Goal: Transaction & Acquisition: Purchase product/service

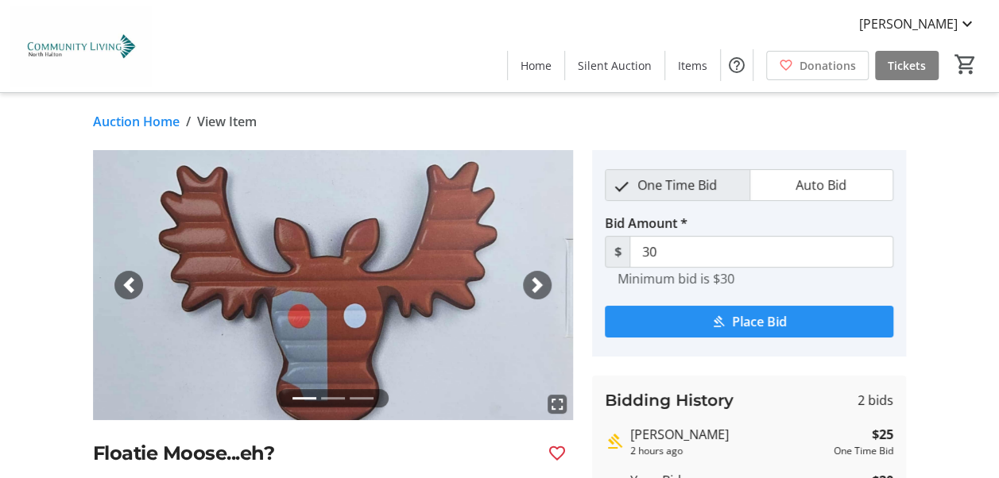
click at [756, 318] on span "Place Bid" at bounding box center [759, 321] width 55 height 19
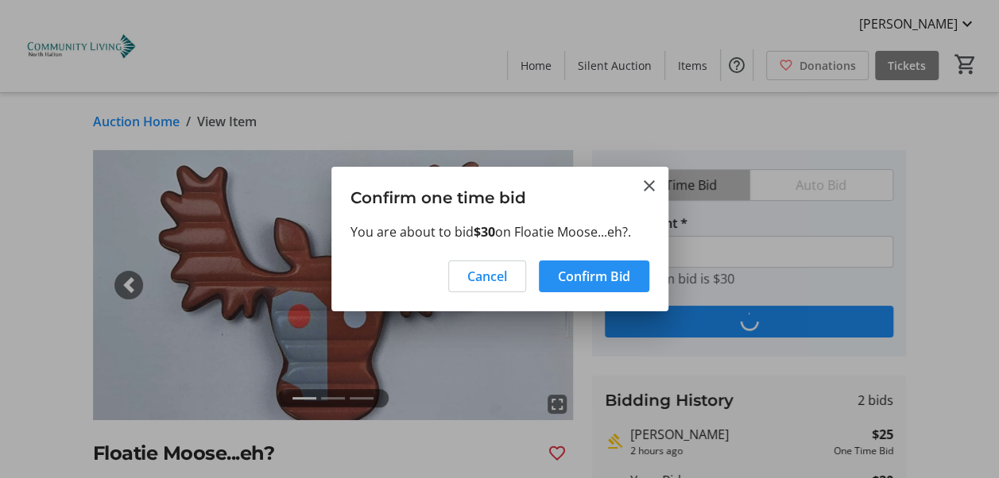
click at [600, 273] on span "Confirm Bid" at bounding box center [594, 276] width 72 height 19
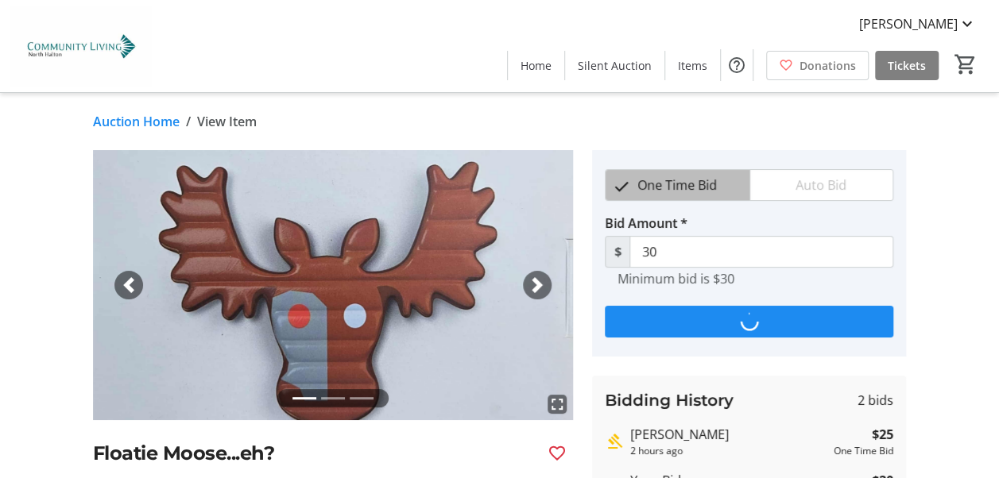
type input "35"
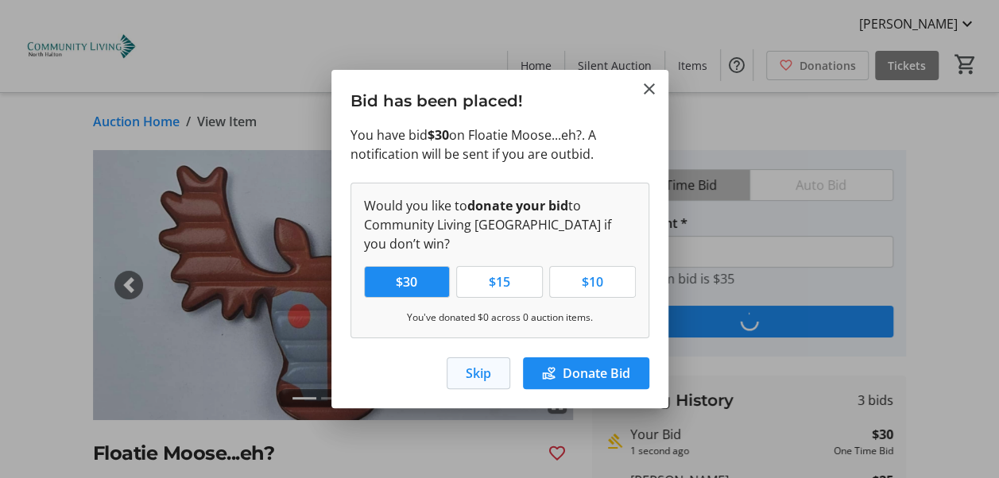
click at [476, 372] on span "Skip" at bounding box center [478, 373] width 25 height 19
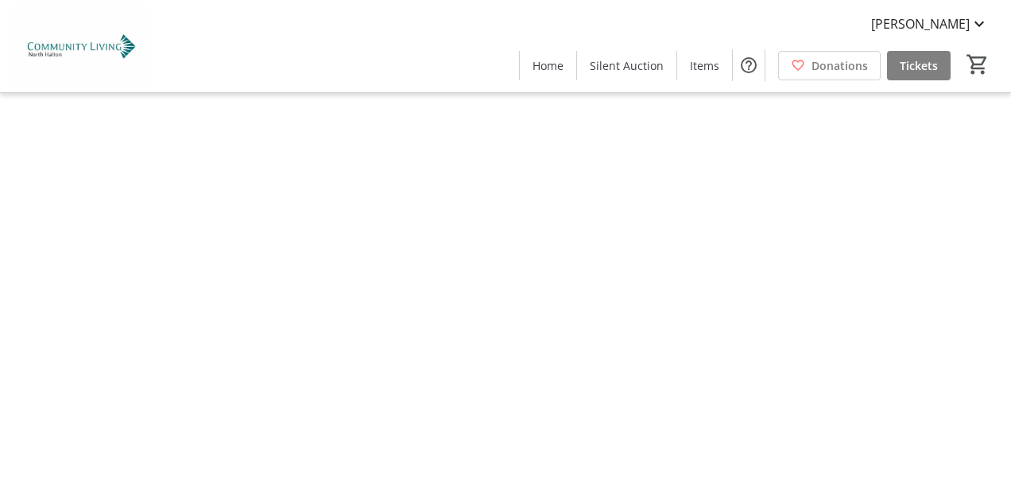
type input "35"
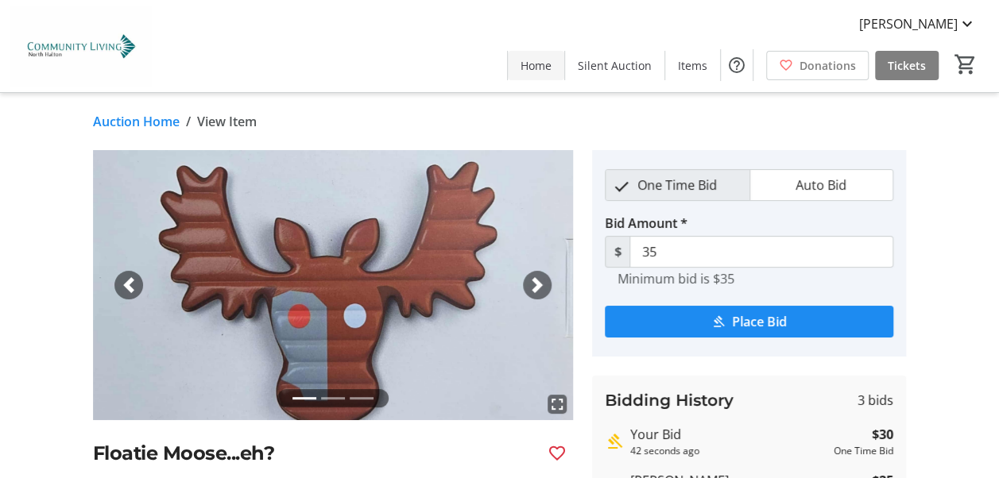
click at [540, 57] on span "Home" at bounding box center [535, 65] width 31 height 17
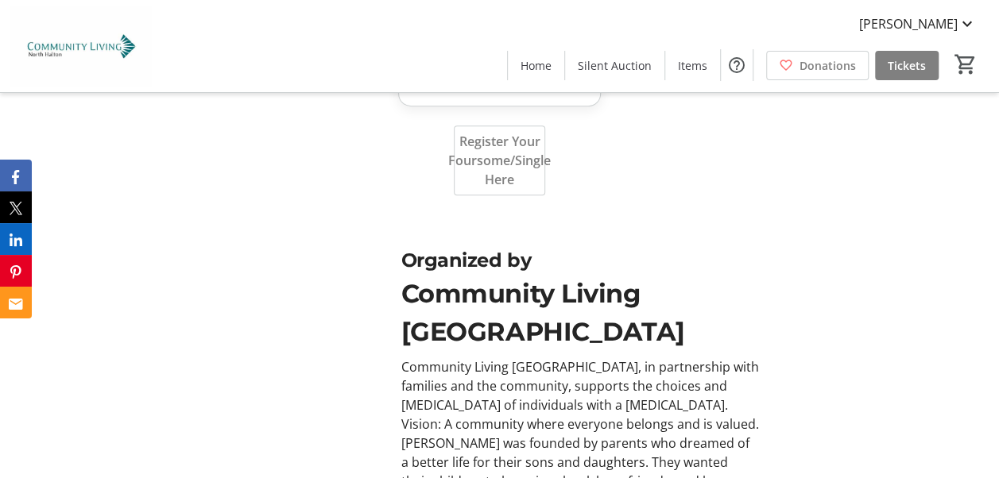
scroll to position [3382, 0]
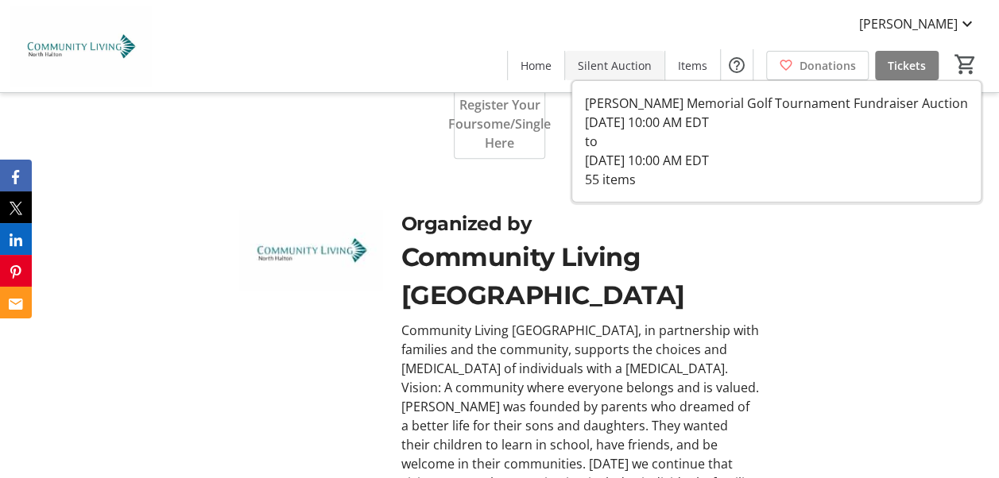
click at [629, 64] on span "Silent Auction" at bounding box center [615, 65] width 74 height 17
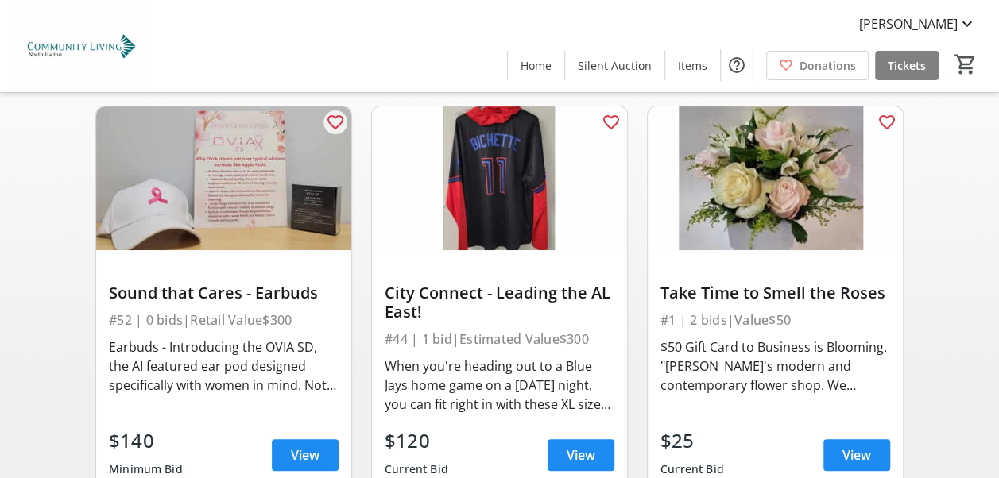
scroll to position [159, 0]
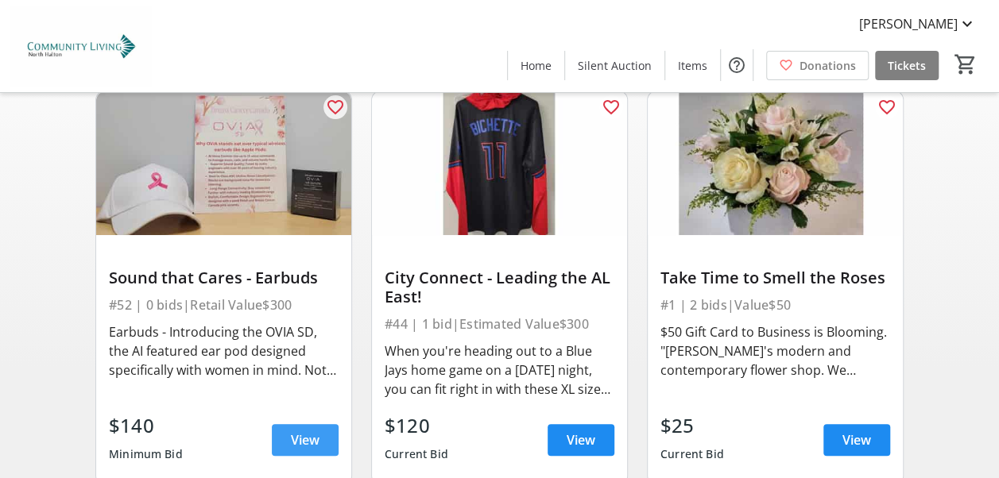
click at [311, 431] on span "View" at bounding box center [305, 440] width 29 height 19
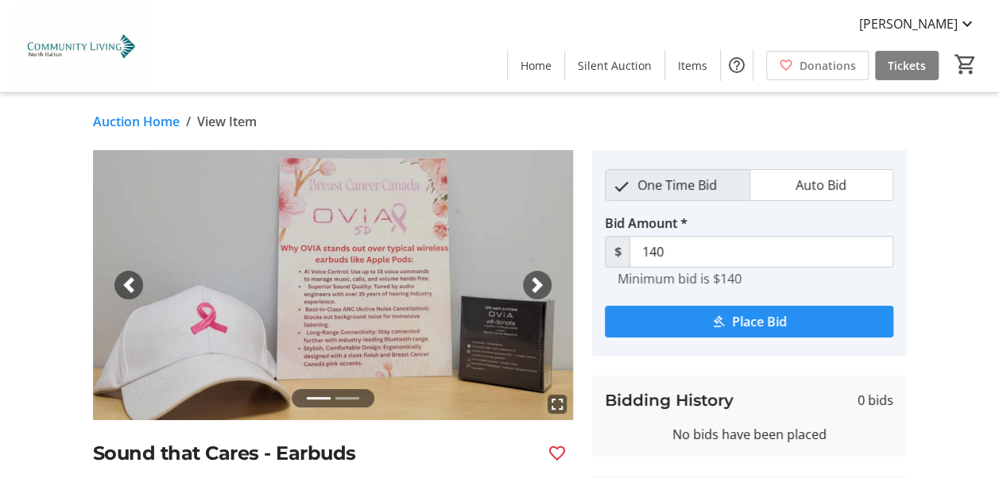
click at [732, 315] on span "Place Bid" at bounding box center [759, 321] width 55 height 19
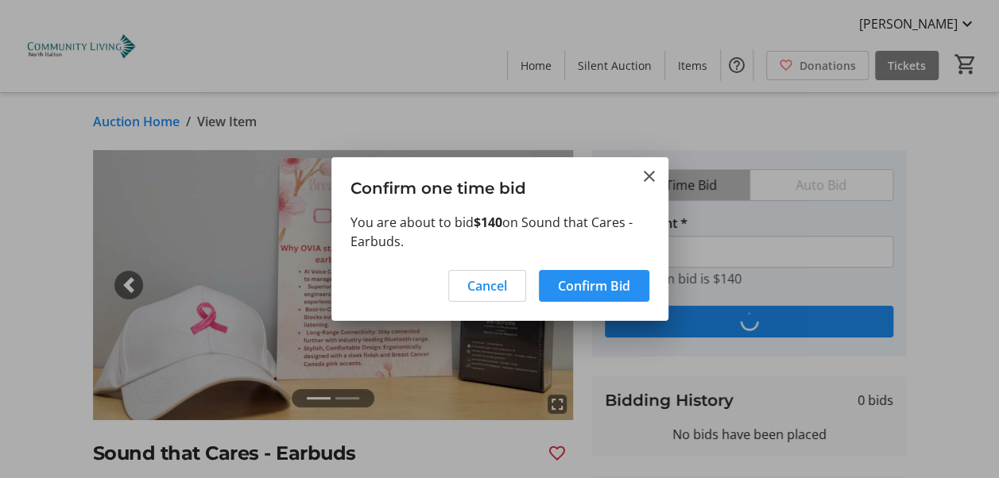
click at [590, 283] on span "Confirm Bid" at bounding box center [594, 286] width 72 height 19
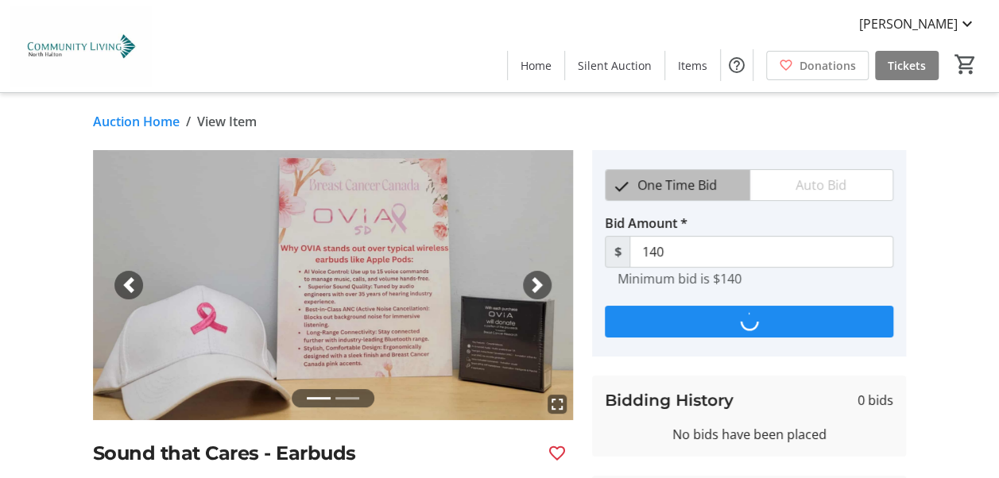
type input "160"
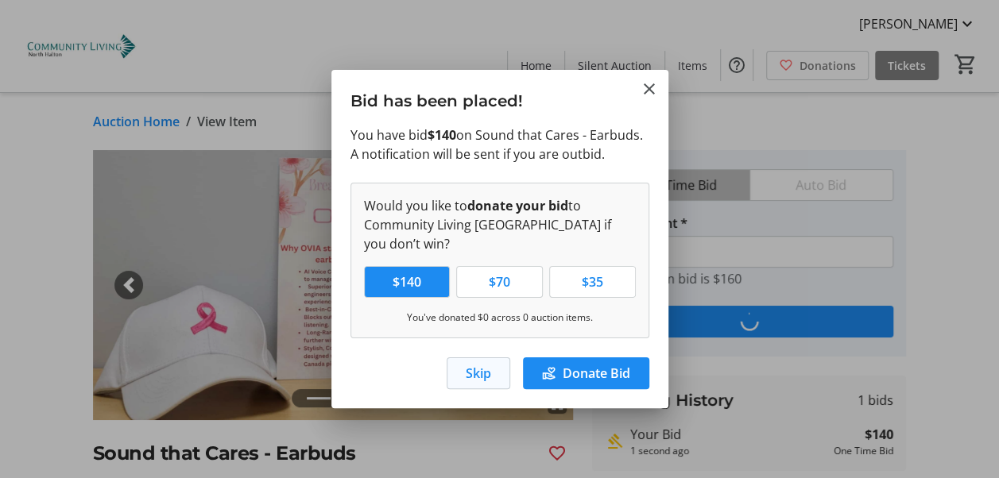
click at [480, 370] on span "Skip" at bounding box center [478, 373] width 25 height 19
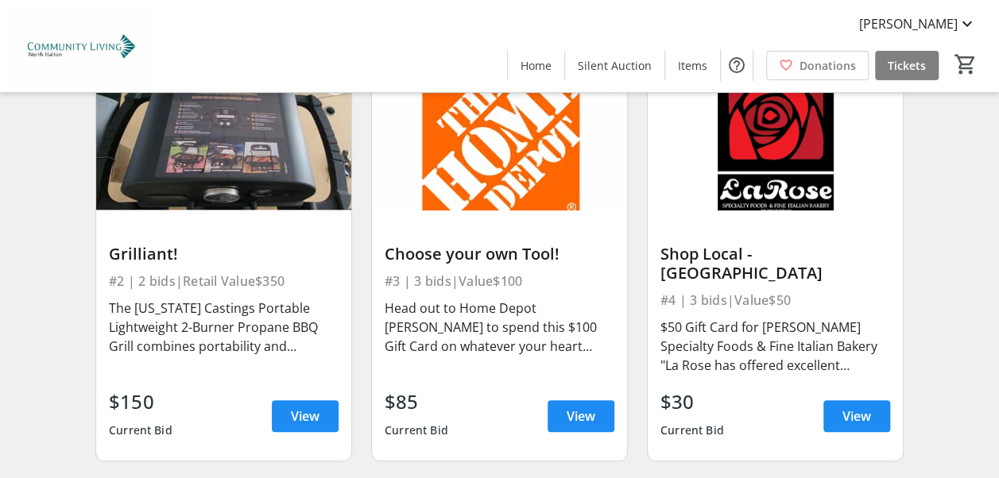
scroll to position [613, 0]
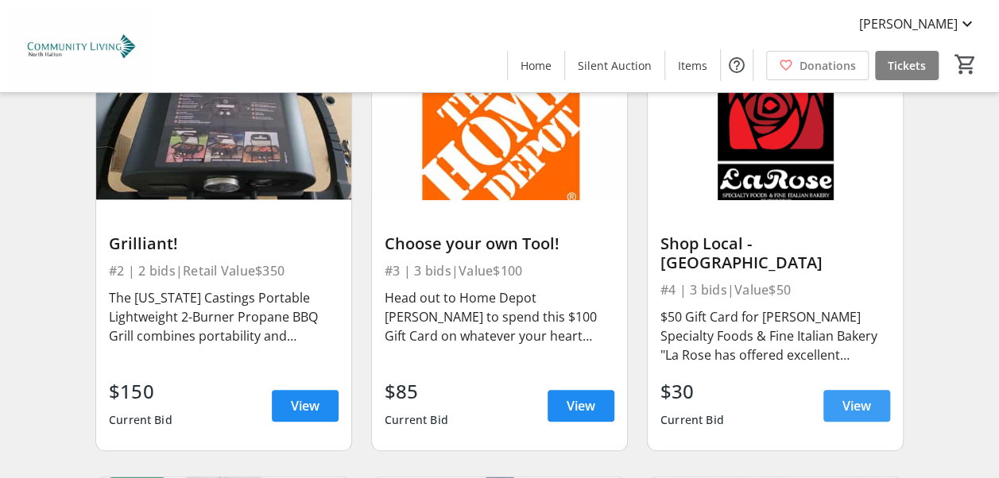
click at [864, 397] on span "View" at bounding box center [856, 406] width 29 height 19
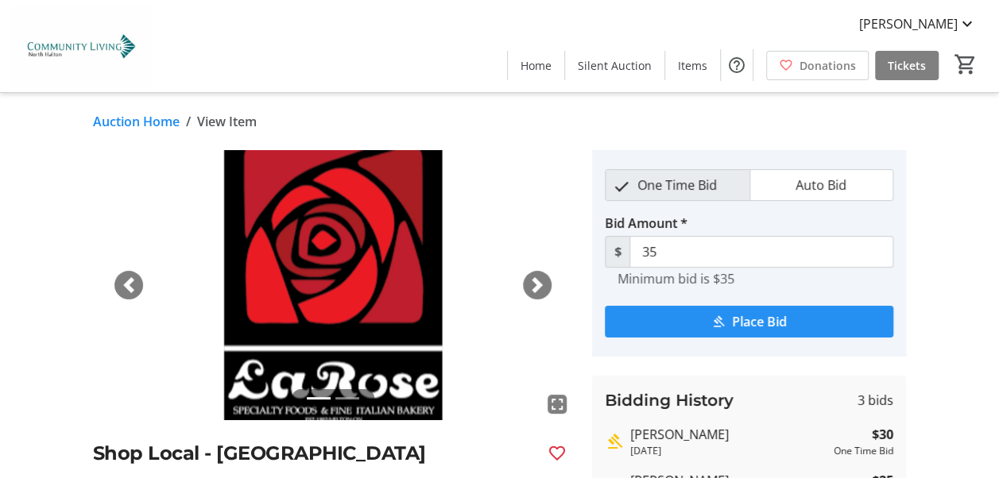
click at [750, 329] on span "Place Bid" at bounding box center [759, 321] width 55 height 19
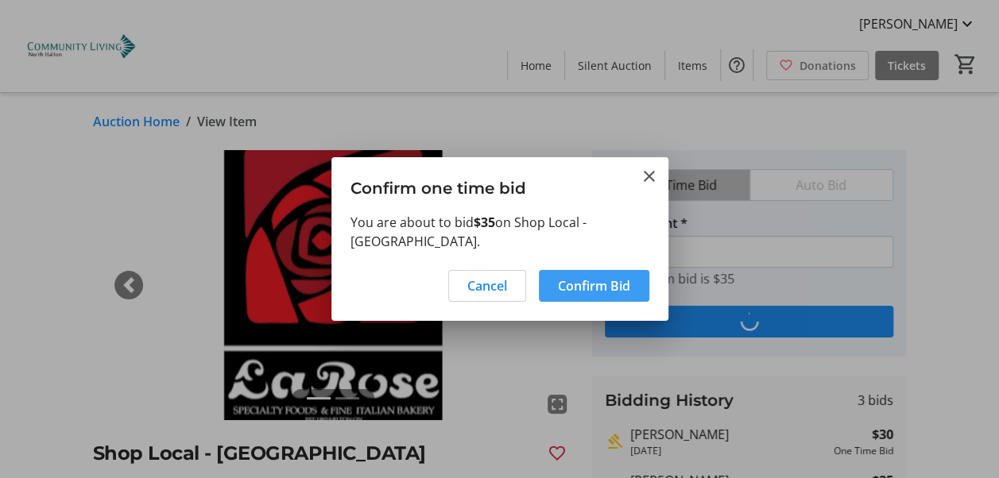
click at [594, 281] on span "Confirm Bid" at bounding box center [594, 286] width 72 height 19
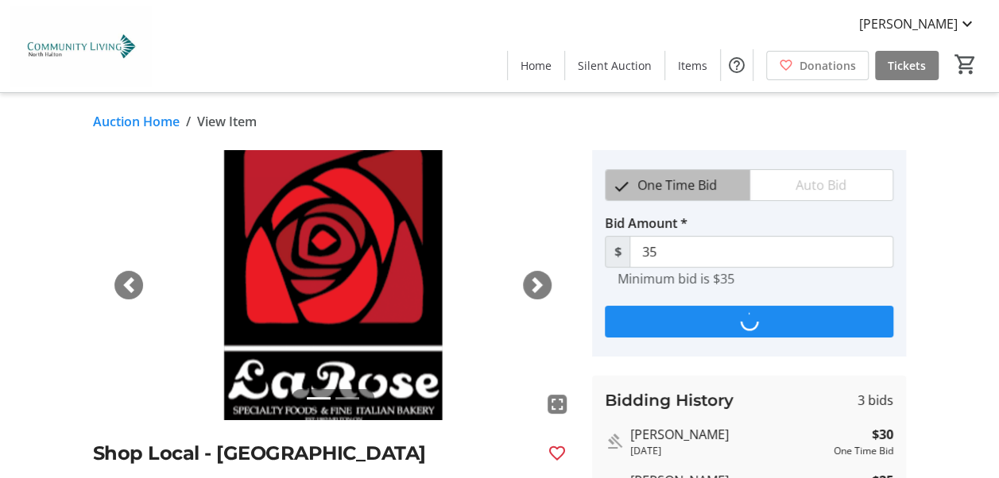
type input "40"
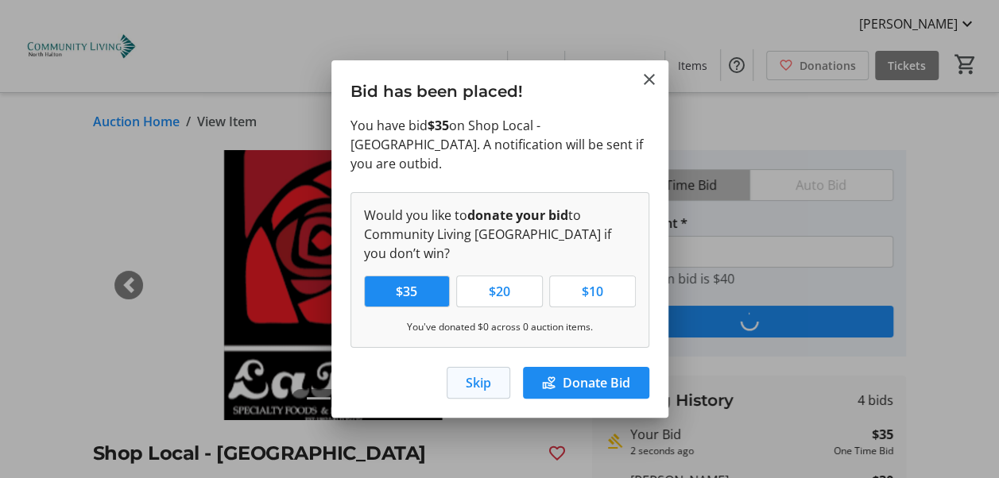
click at [488, 375] on span "Skip" at bounding box center [478, 382] width 25 height 19
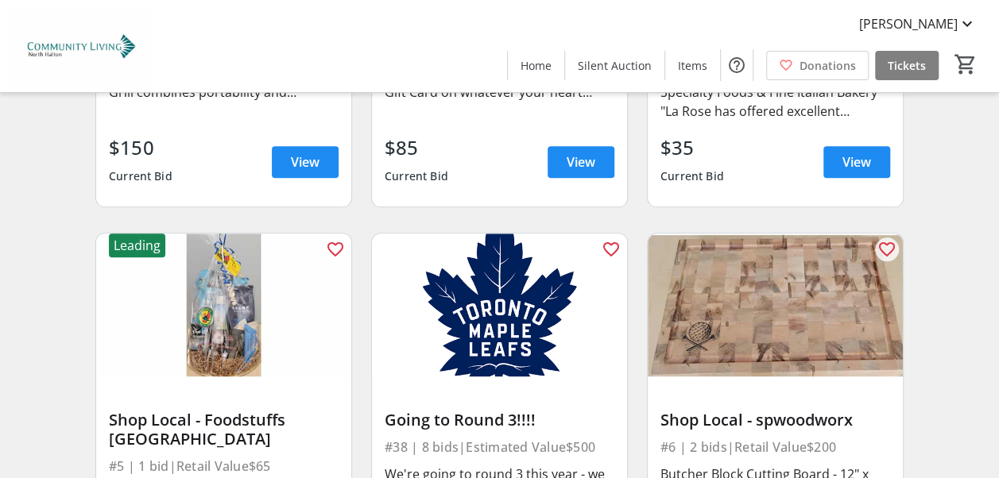
scroll to position [985, 0]
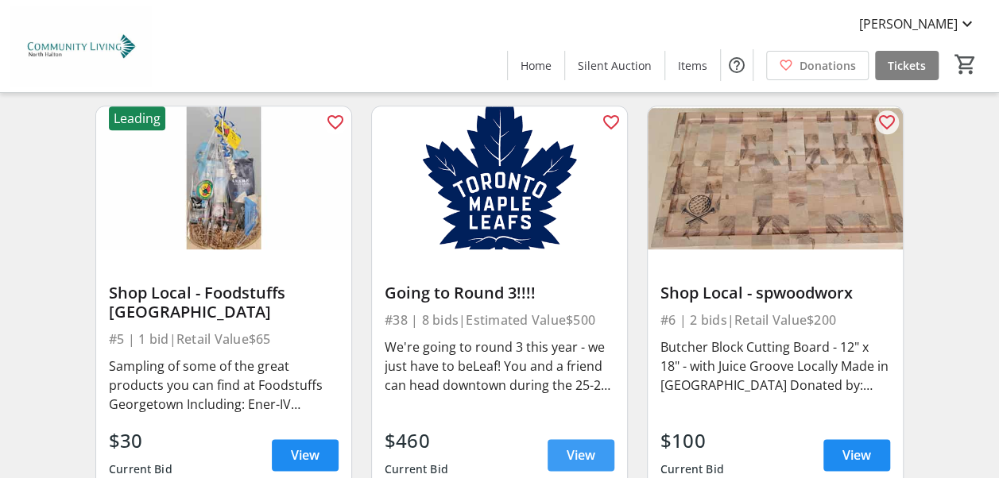
click at [593, 446] on span "View" at bounding box center [581, 455] width 29 height 19
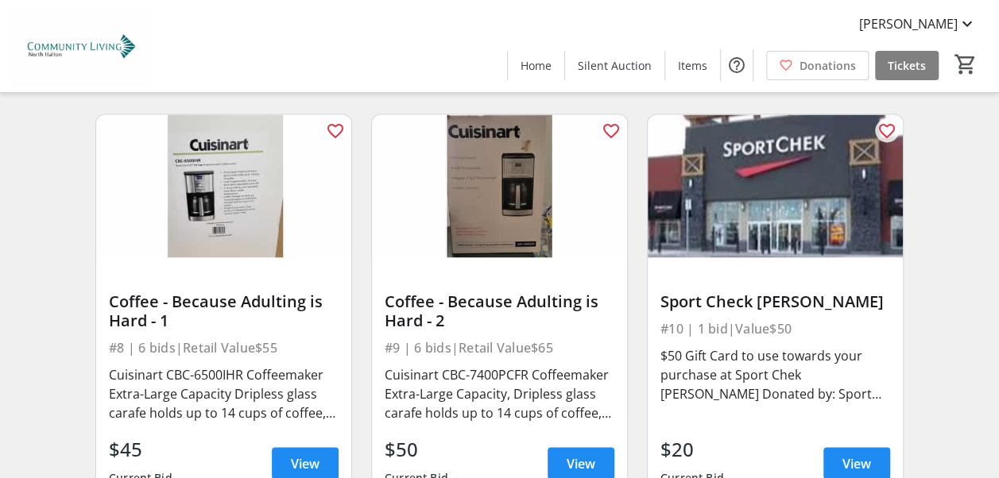
scroll to position [1451, 0]
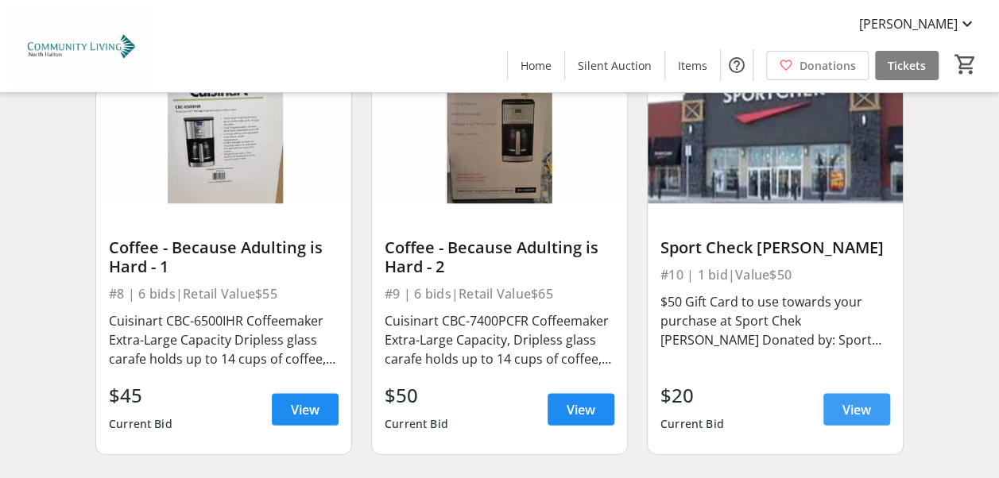
click at [876, 390] on span at bounding box center [856, 409] width 67 height 38
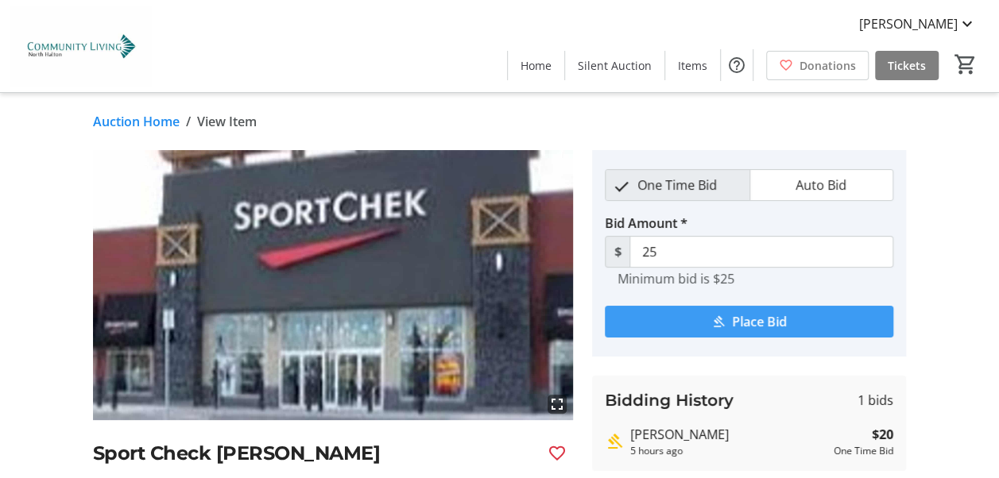
drag, startPoint x: 725, startPoint y: 329, endPoint x: 621, endPoint y: 335, distance: 104.3
click at [621, 335] on span "submit" at bounding box center [749, 322] width 288 height 38
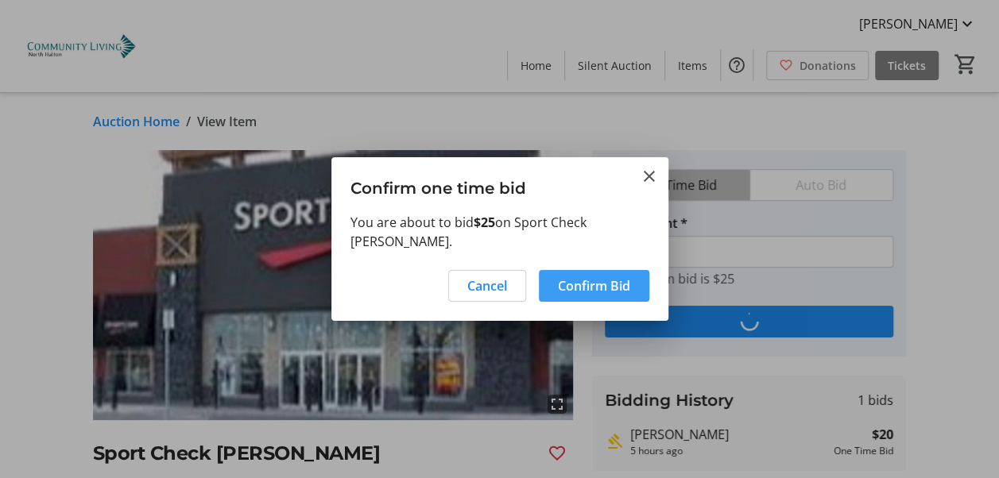
click at [617, 280] on span "Confirm Bid" at bounding box center [594, 286] width 72 height 19
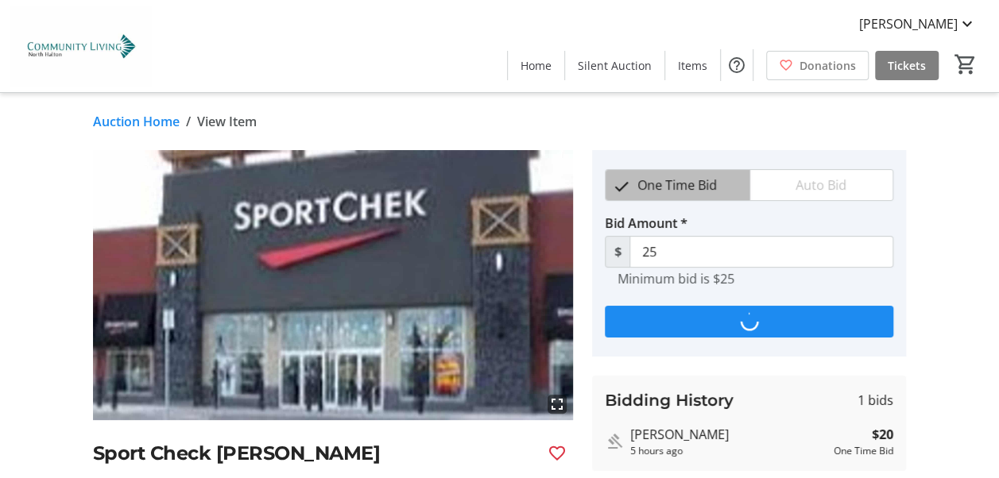
type input "30"
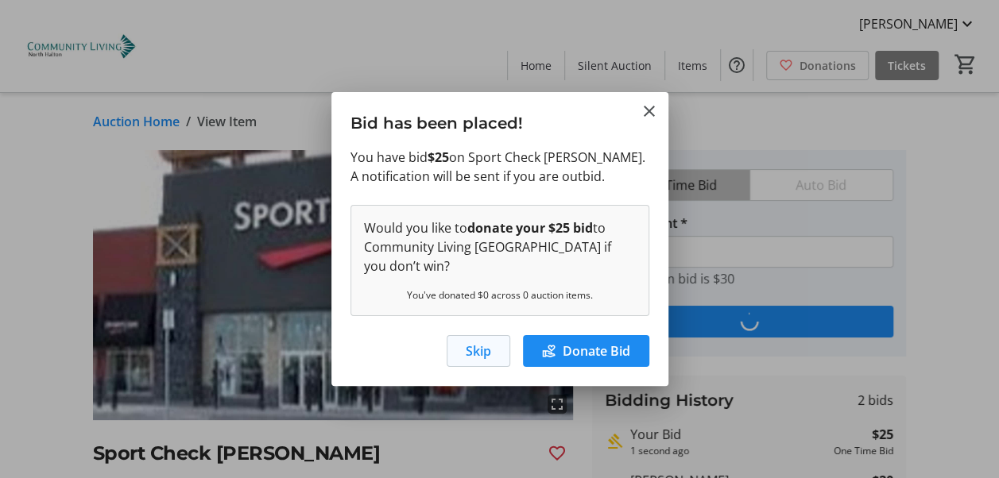
click at [475, 354] on span "Skip" at bounding box center [478, 351] width 25 height 19
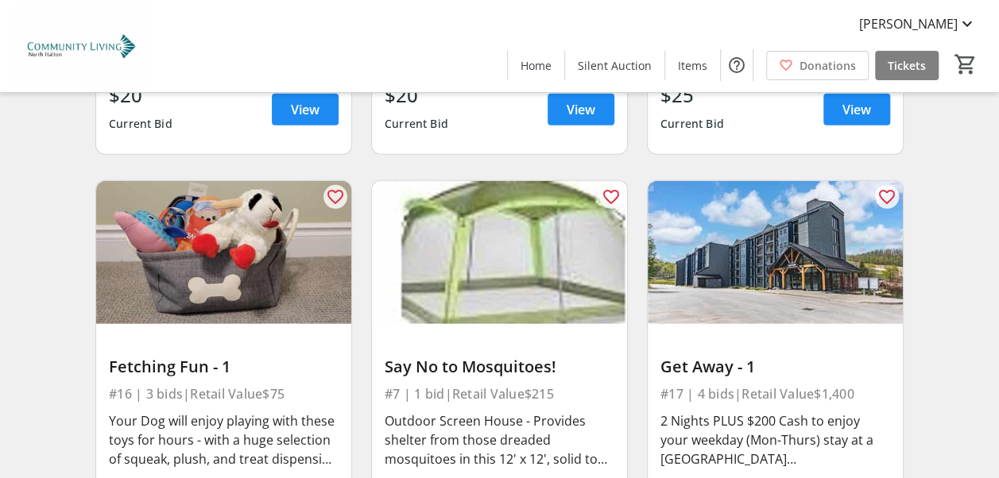
scroll to position [2203, 0]
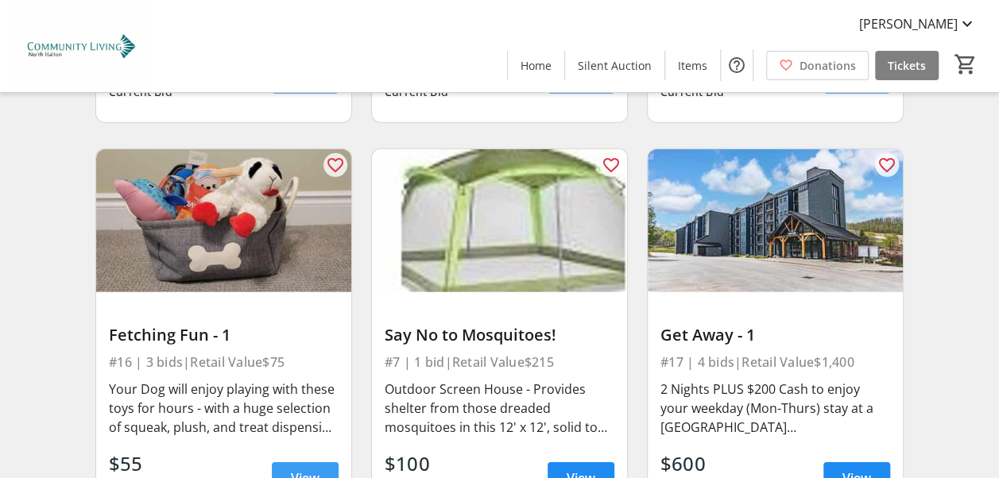
click at [300, 469] on span "View" at bounding box center [305, 478] width 29 height 19
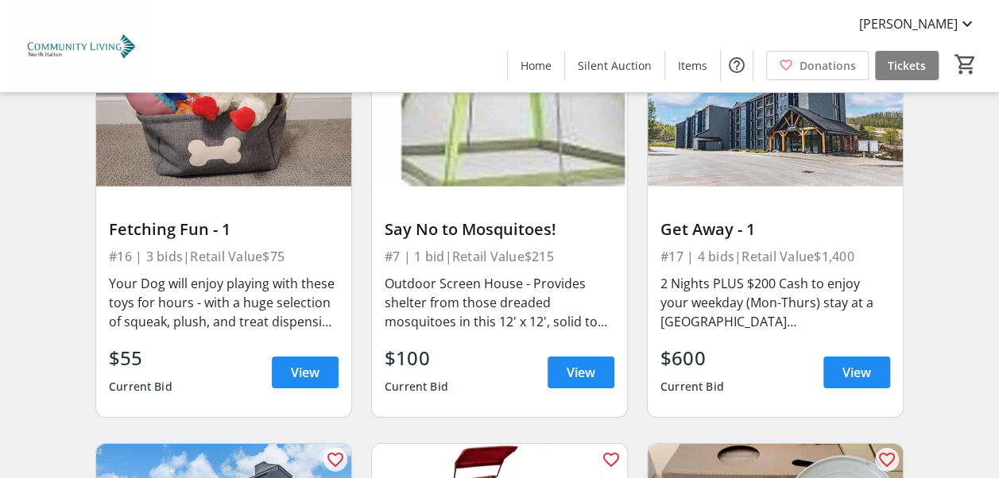
scroll to position [2372, 0]
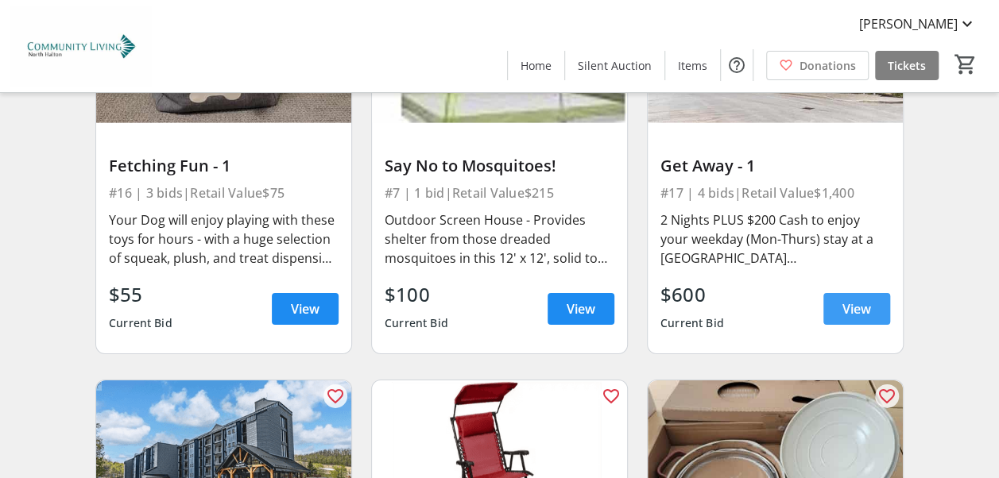
click at [857, 300] on span "View" at bounding box center [856, 309] width 29 height 19
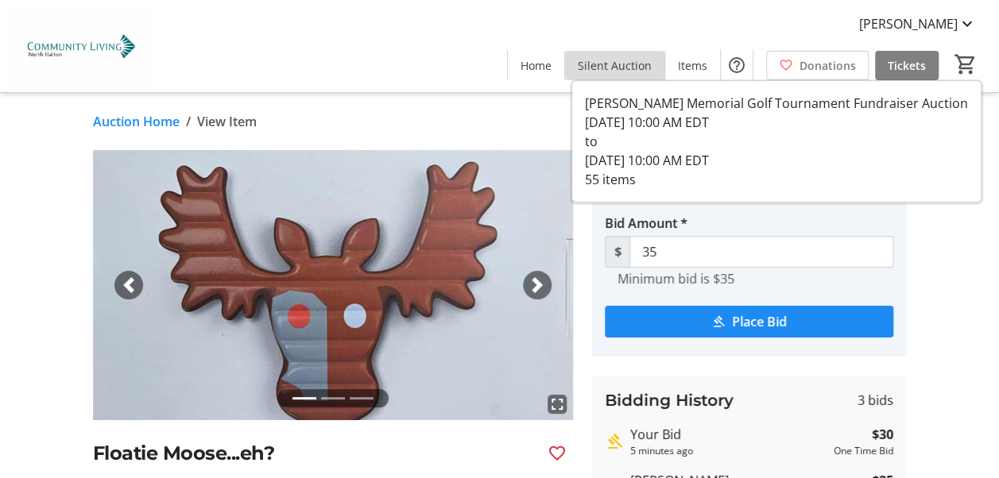
click at [623, 74] on span at bounding box center [614, 65] width 99 height 38
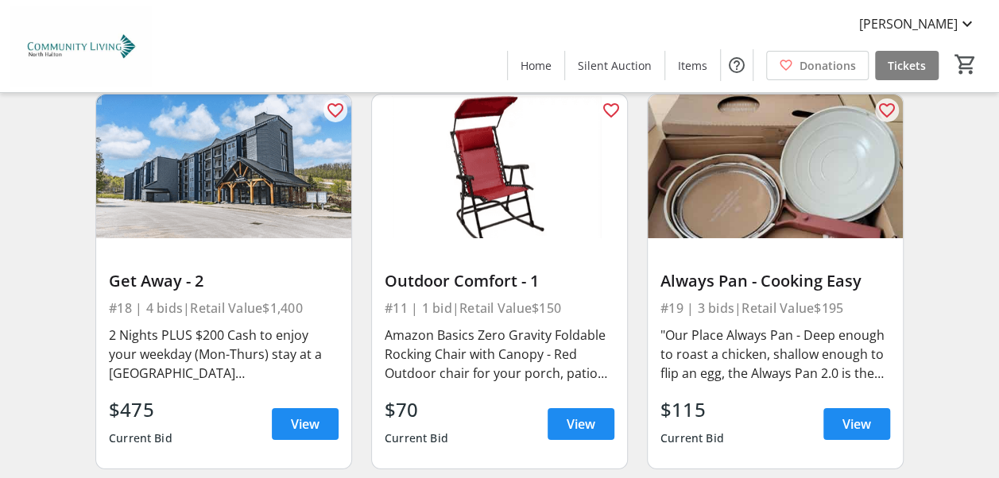
scroll to position [2689, 0]
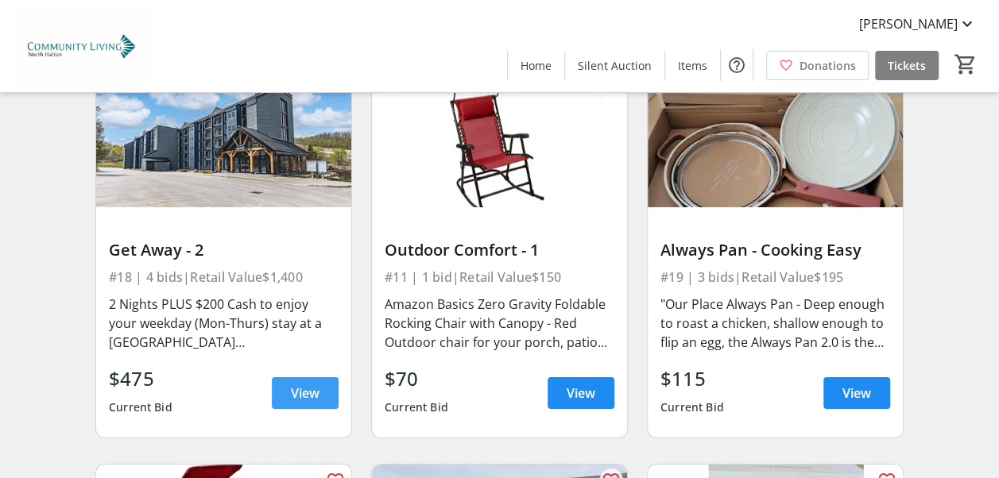
click at [311, 384] on span "View" at bounding box center [305, 393] width 29 height 19
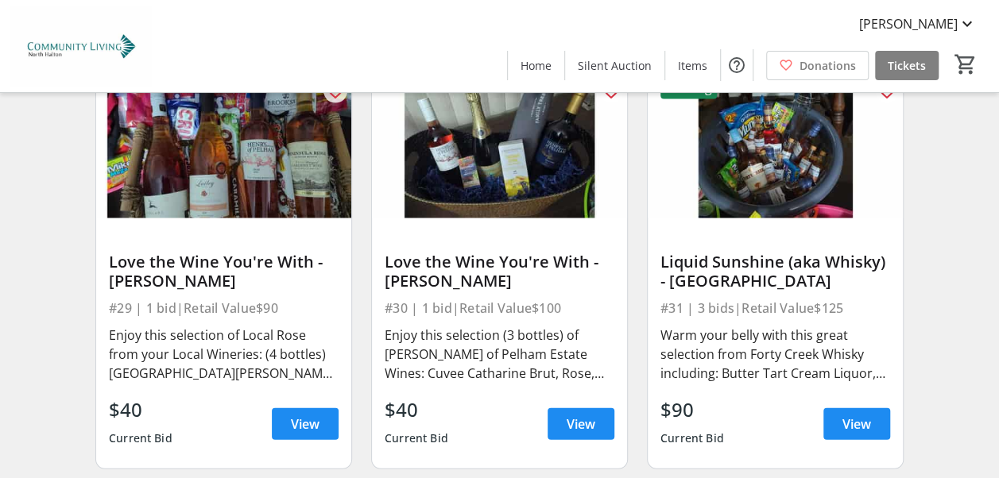
scroll to position [4733, 0]
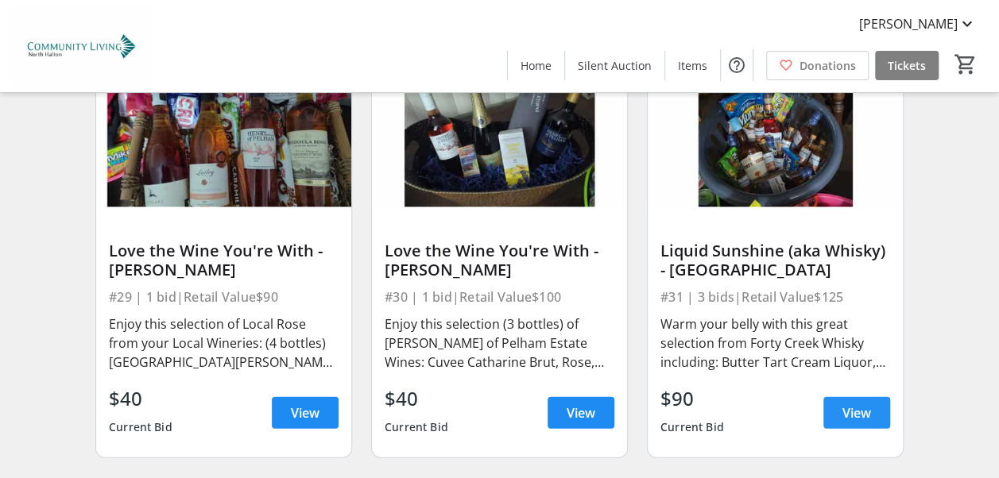
click at [860, 404] on span "View" at bounding box center [856, 413] width 29 height 19
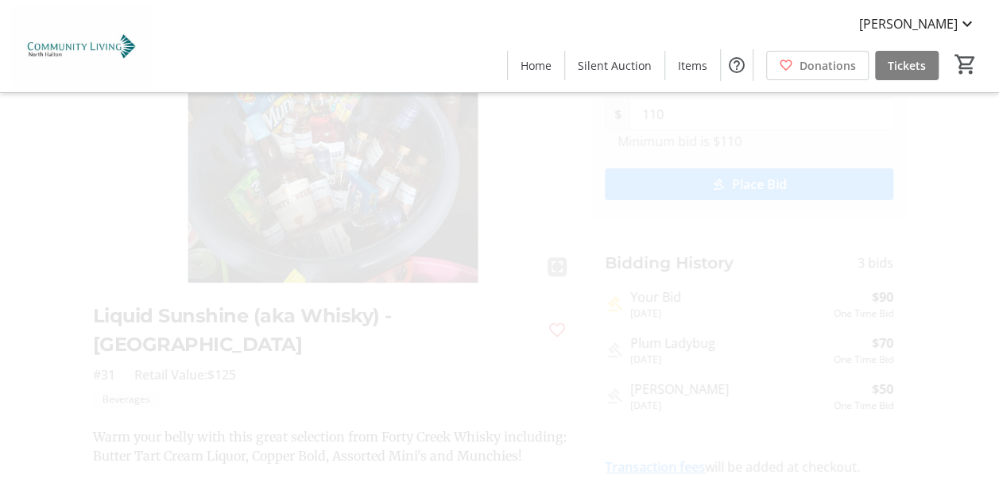
scroll to position [191, 0]
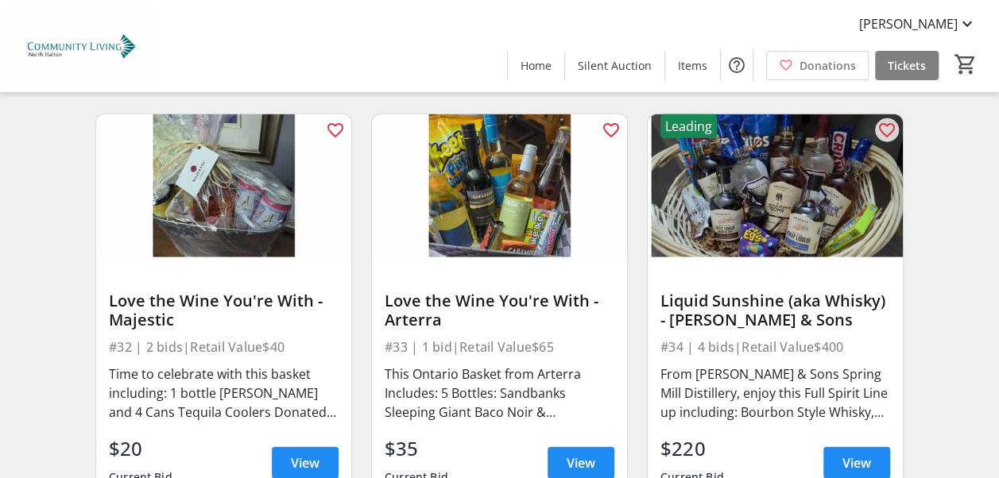
scroll to position [5146, 0]
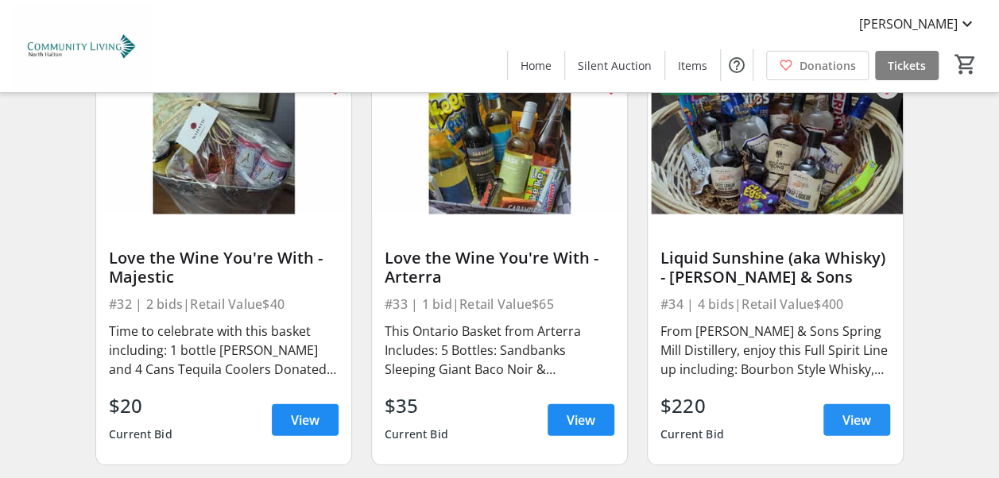
click at [868, 411] on span "View" at bounding box center [856, 420] width 29 height 19
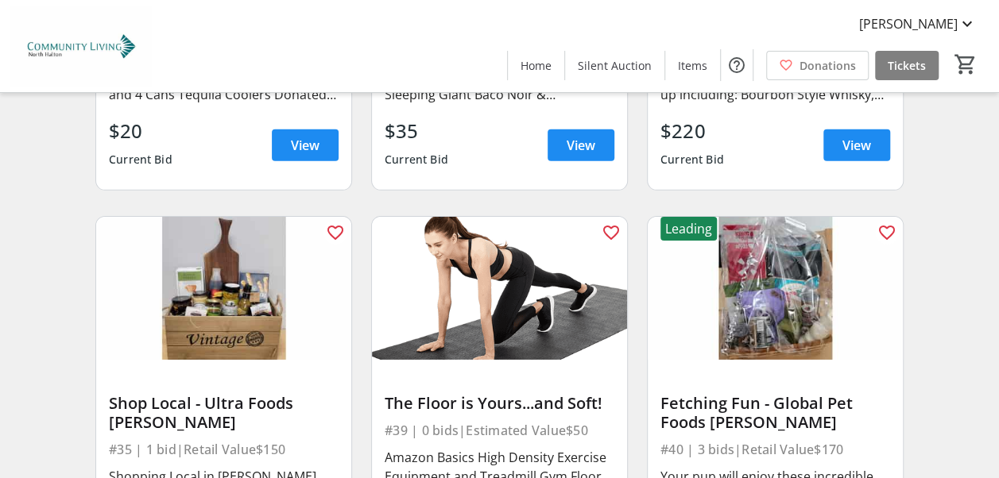
scroll to position [5506, 0]
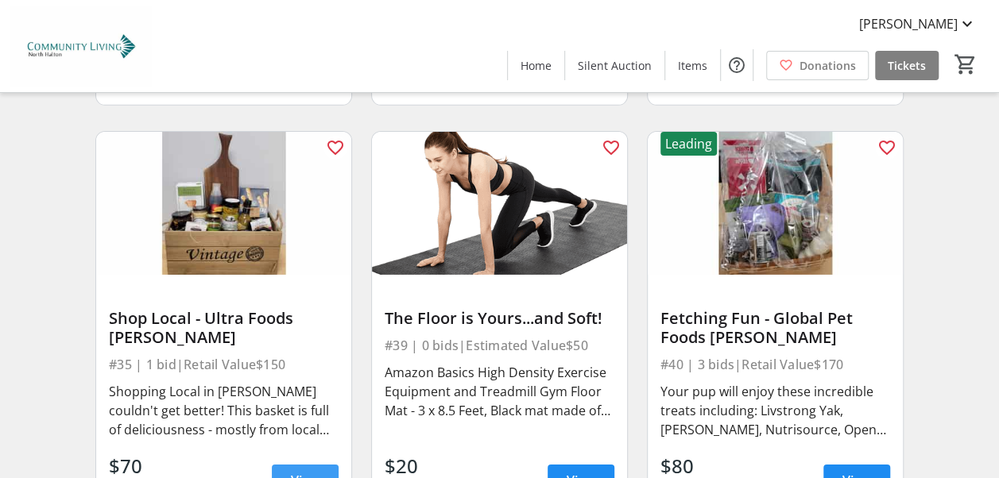
click at [305, 471] on span "View" at bounding box center [305, 480] width 29 height 19
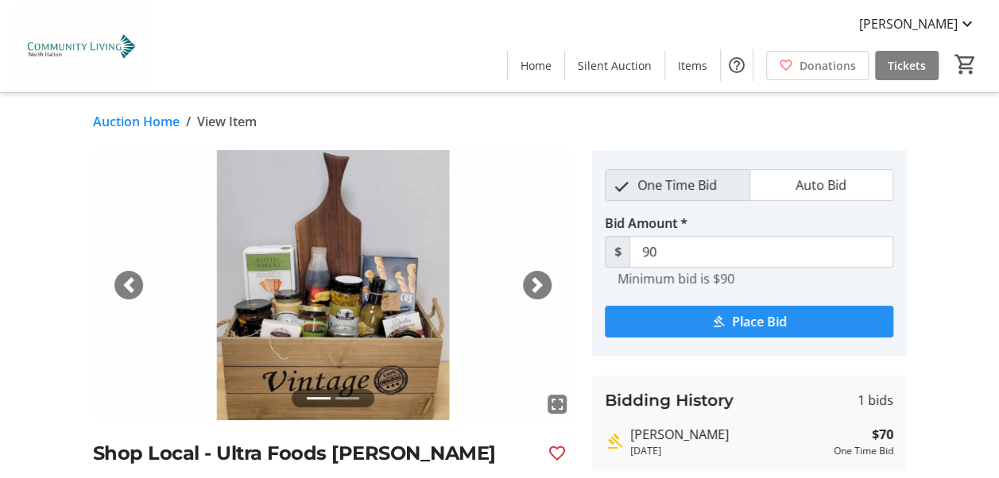
click at [738, 331] on span "submit" at bounding box center [749, 322] width 288 height 38
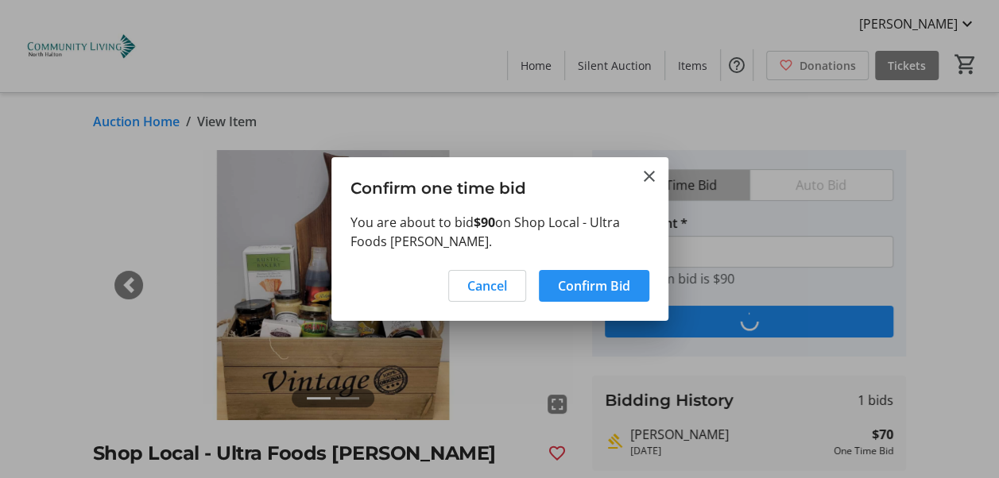
click at [583, 277] on span "Confirm Bid" at bounding box center [594, 286] width 72 height 19
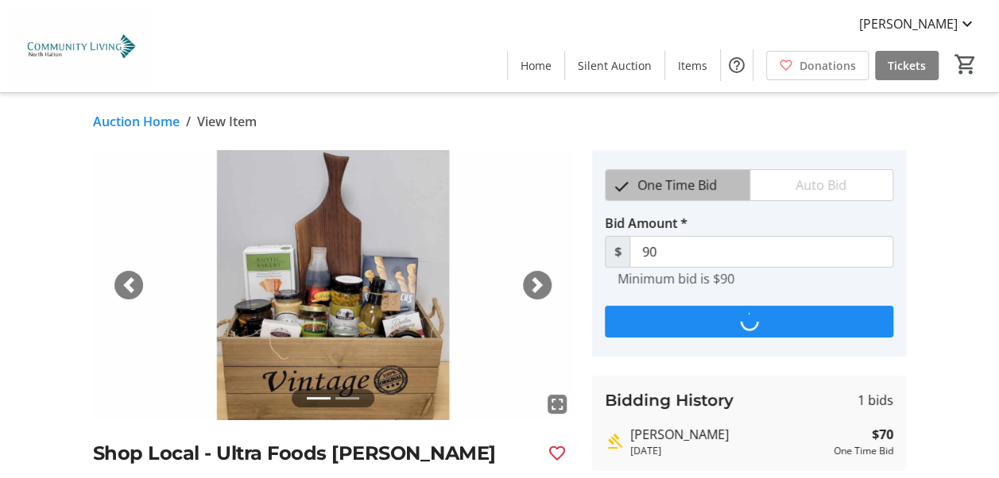
type input "110"
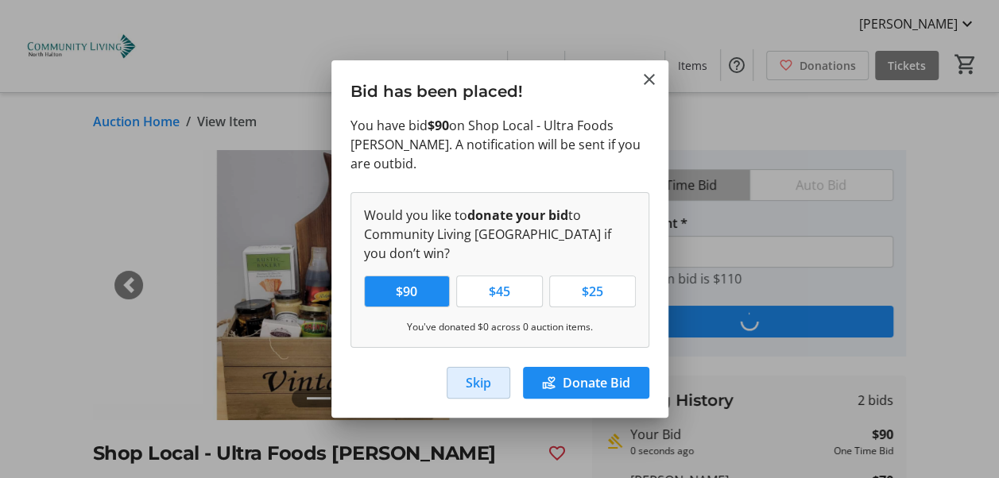
click at [471, 373] on span "Skip" at bounding box center [478, 382] width 25 height 19
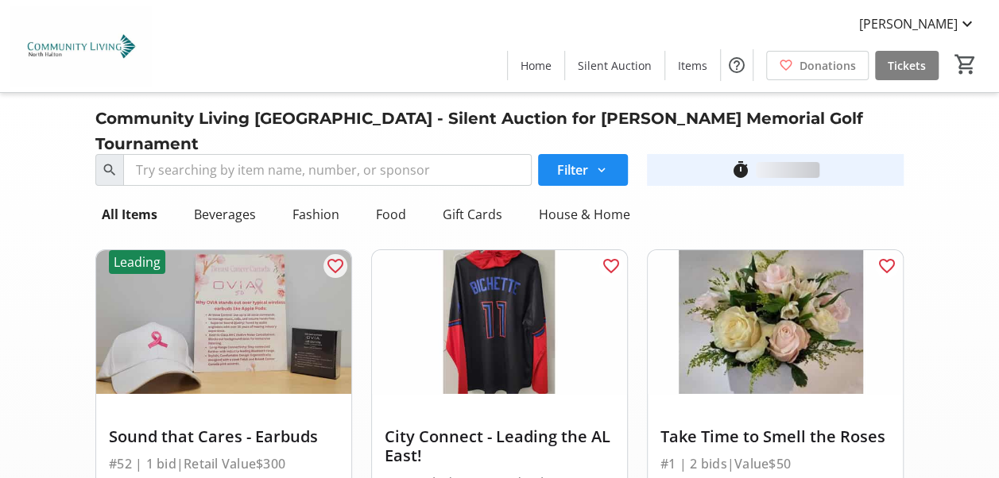
scroll to position [5506, 0]
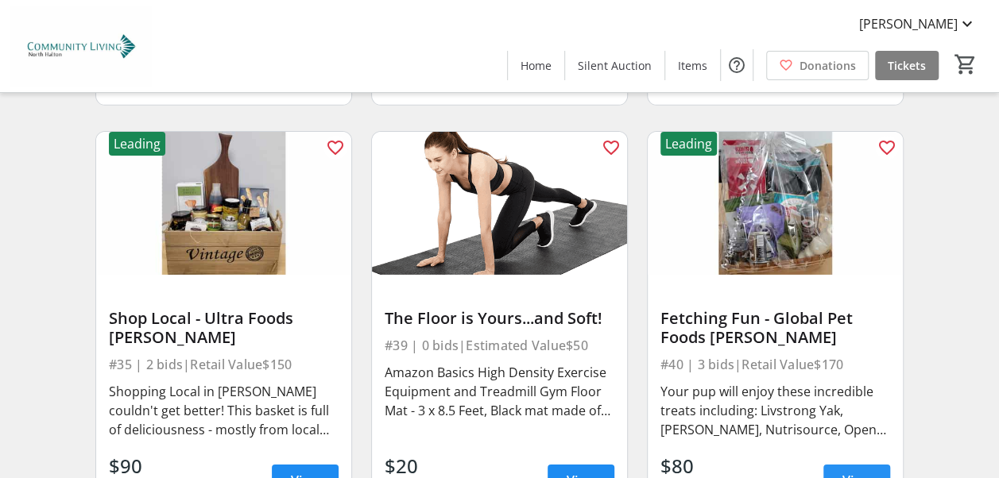
click at [859, 471] on span "View" at bounding box center [856, 480] width 29 height 19
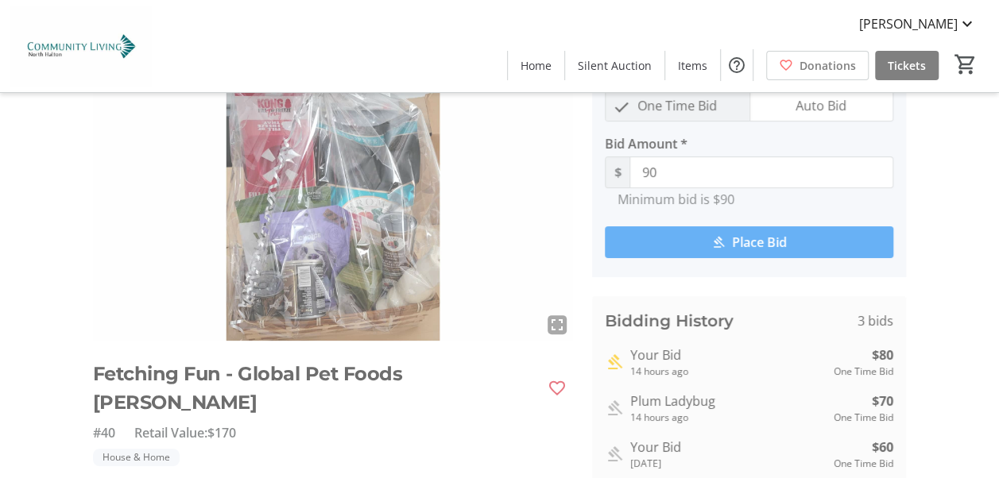
scroll to position [95, 0]
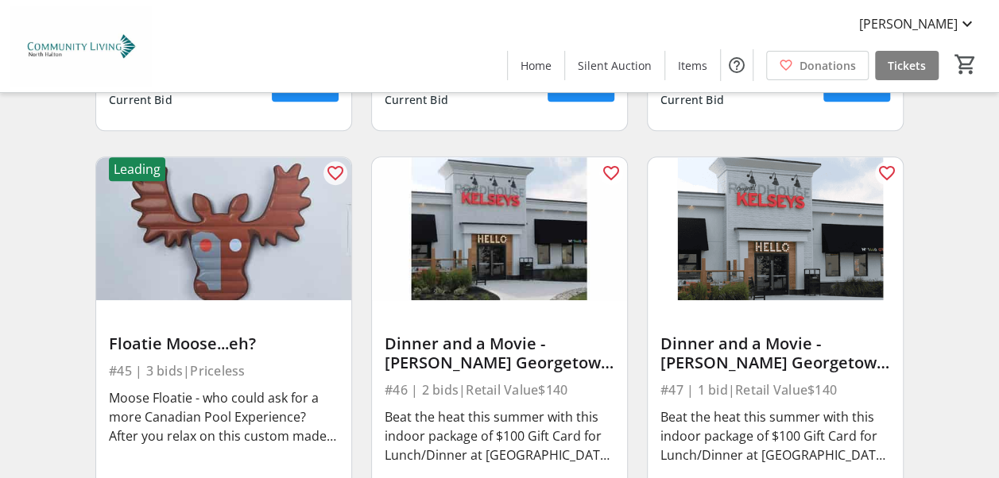
scroll to position [6353, 0]
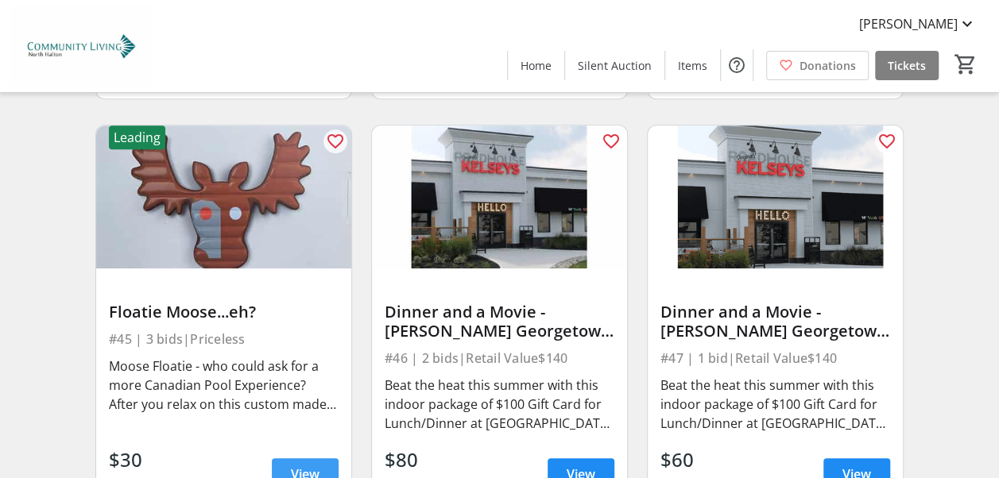
click at [296, 465] on span "View" at bounding box center [305, 474] width 29 height 19
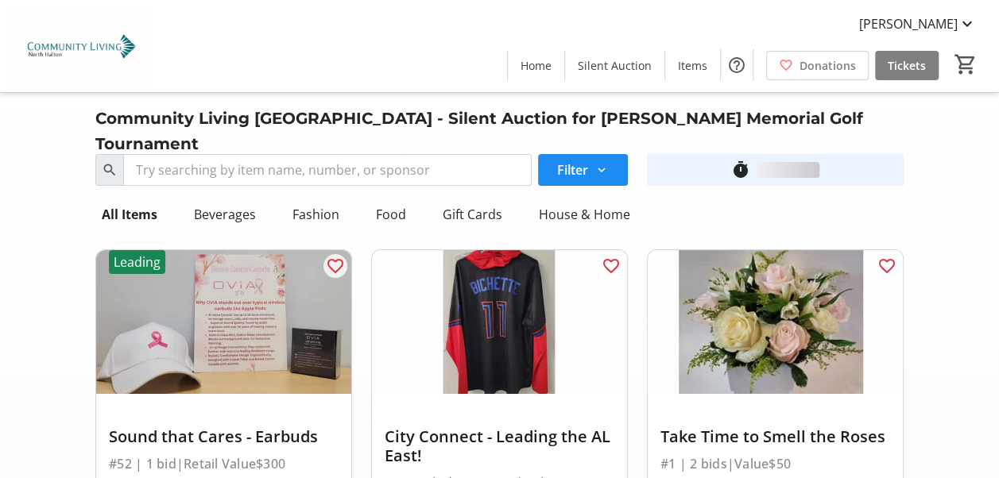
scroll to position [6353, 0]
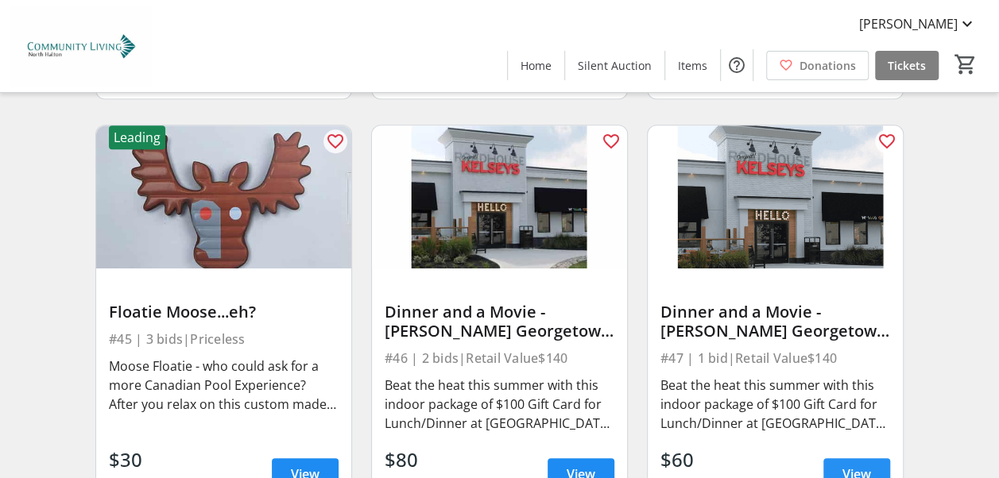
click at [848, 465] on span "View" at bounding box center [856, 474] width 29 height 19
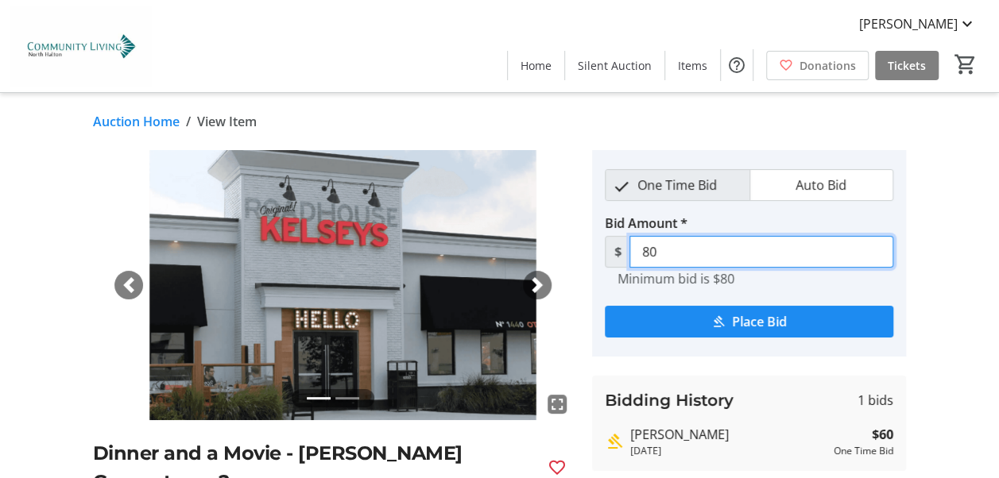
click at [671, 255] on input "80" at bounding box center [761, 252] width 264 height 32
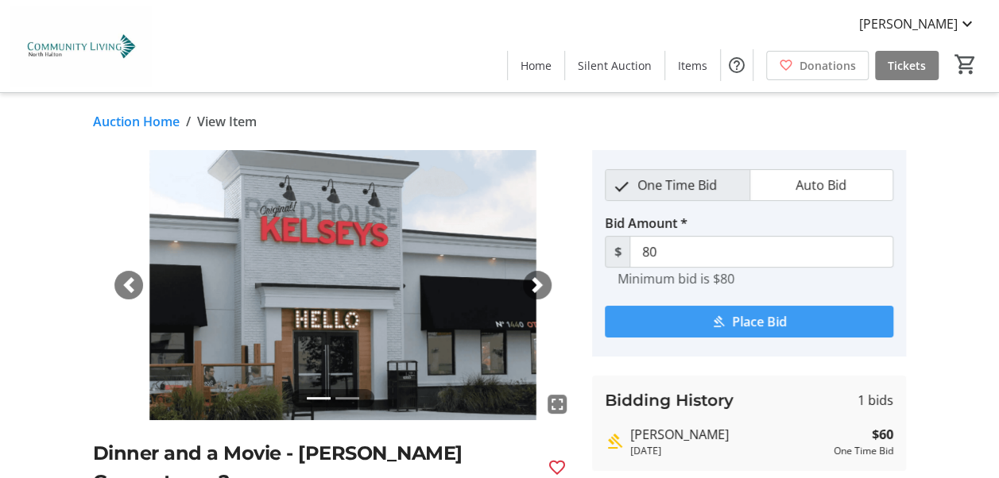
click at [733, 319] on span "Place Bid" at bounding box center [759, 321] width 55 height 19
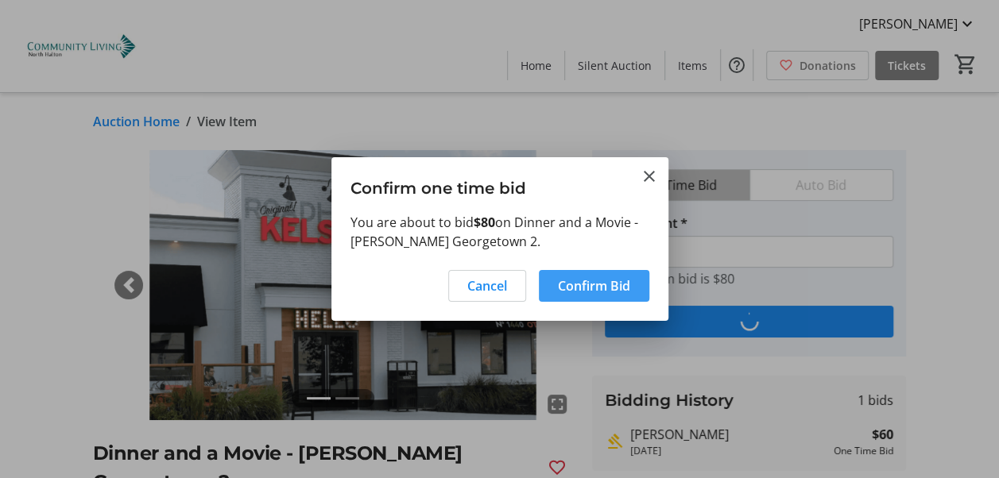
click at [583, 291] on span "Confirm Bid" at bounding box center [594, 286] width 72 height 19
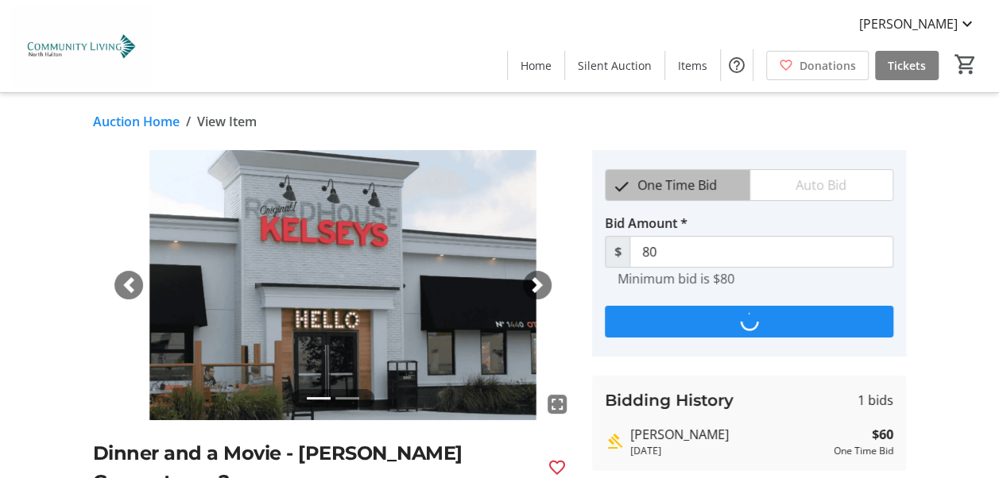
type input "100"
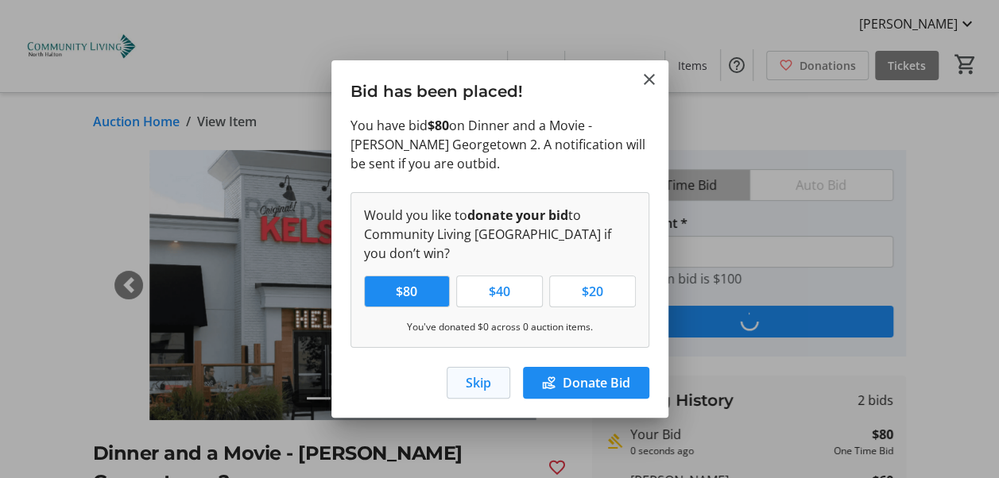
click at [486, 386] on span "Skip" at bounding box center [478, 382] width 25 height 19
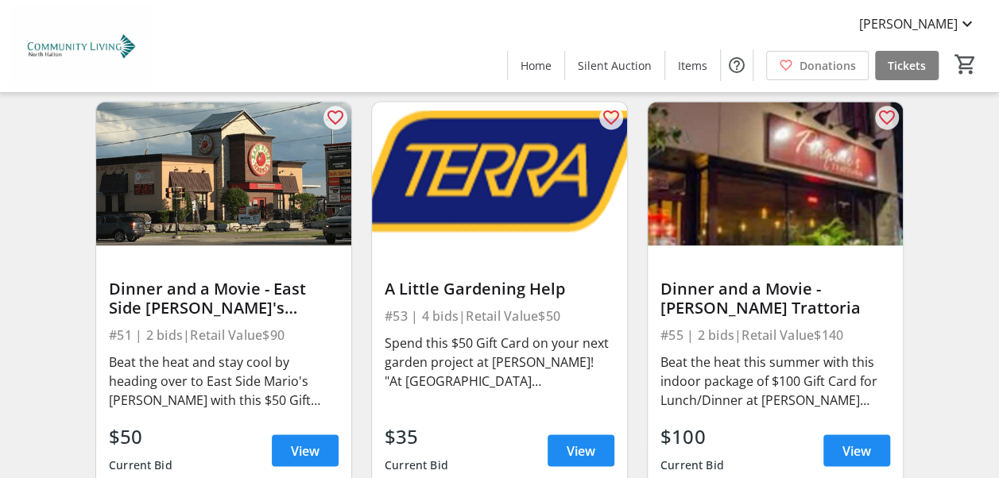
scroll to position [7232, 0]
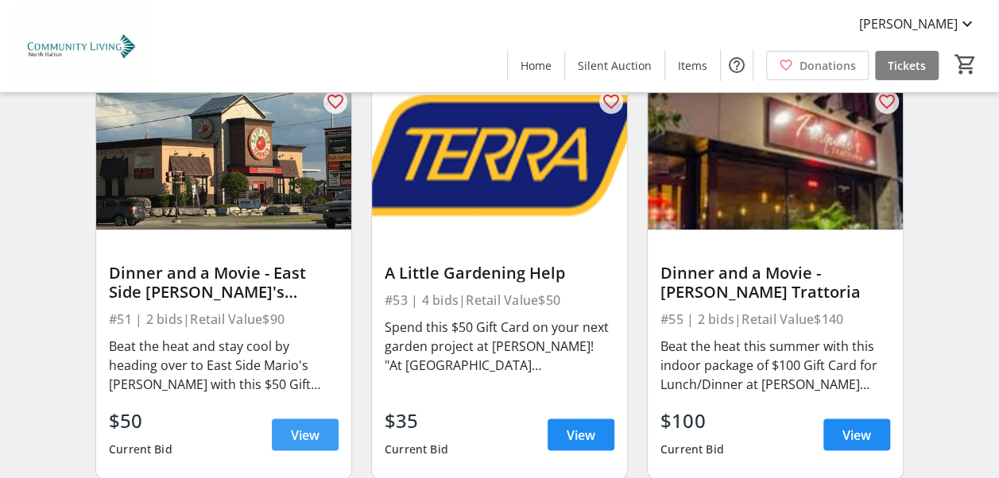
click at [301, 425] on span "View" at bounding box center [305, 434] width 29 height 19
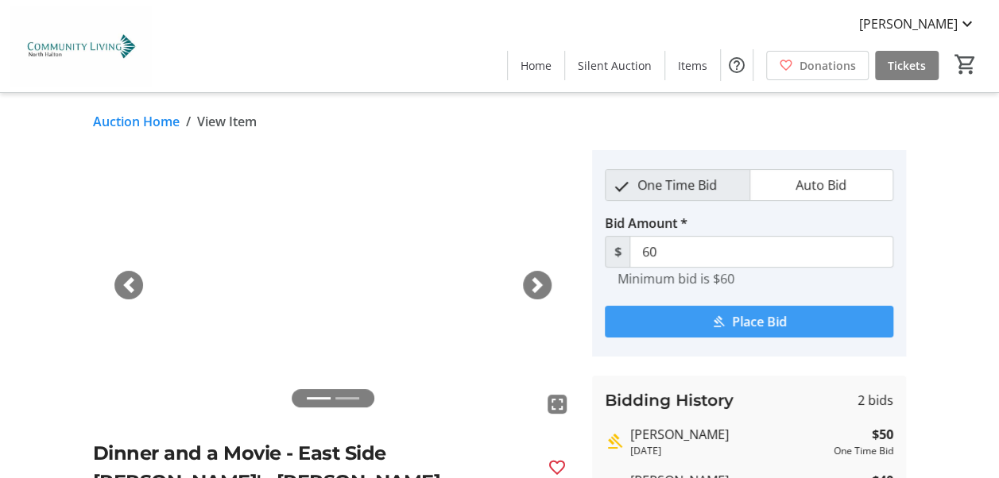
click at [743, 319] on span "Place Bid" at bounding box center [759, 321] width 55 height 19
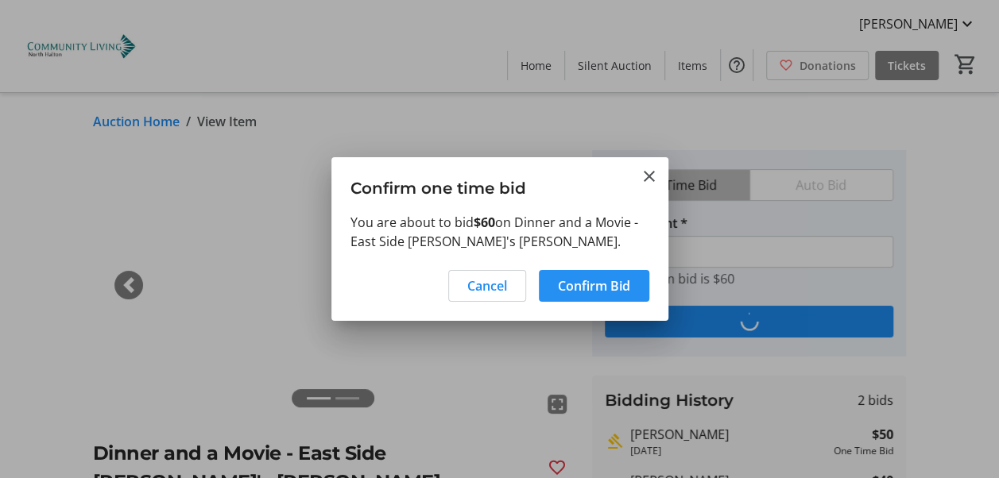
click at [585, 281] on span "Confirm Bid" at bounding box center [594, 286] width 72 height 19
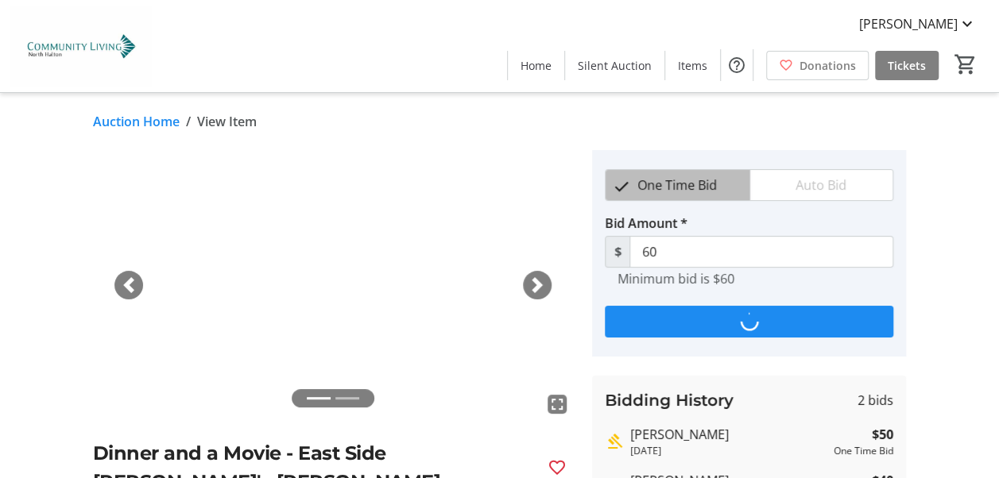
type input "70"
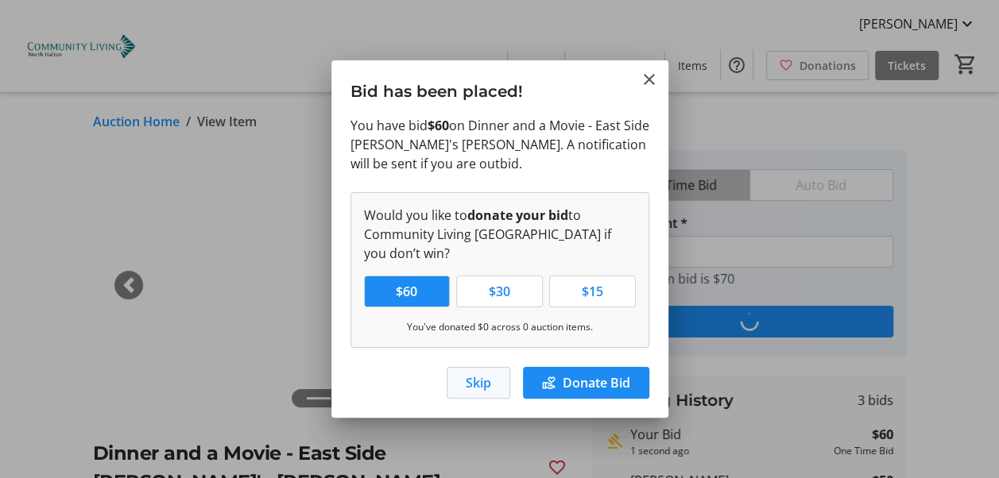
click at [478, 383] on span "Skip" at bounding box center [478, 382] width 25 height 19
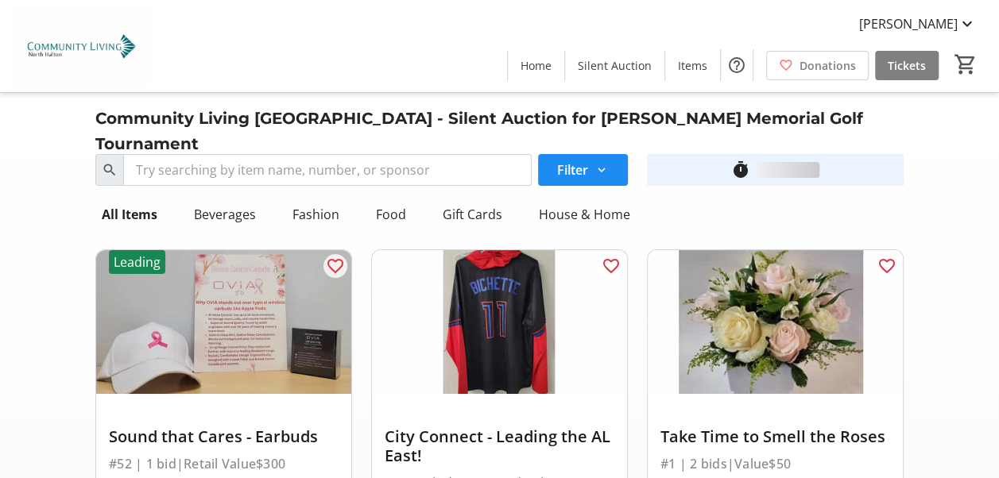
scroll to position [7232, 0]
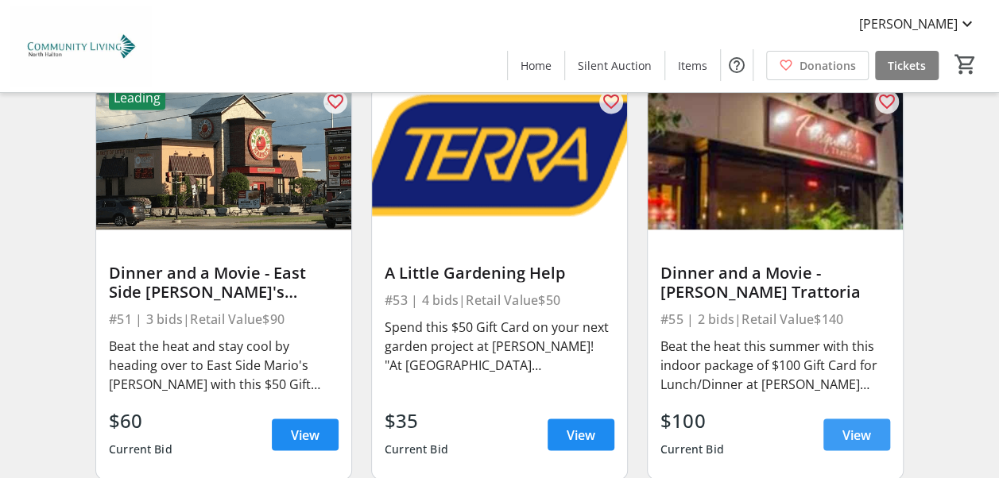
click at [856, 425] on span "View" at bounding box center [856, 434] width 29 height 19
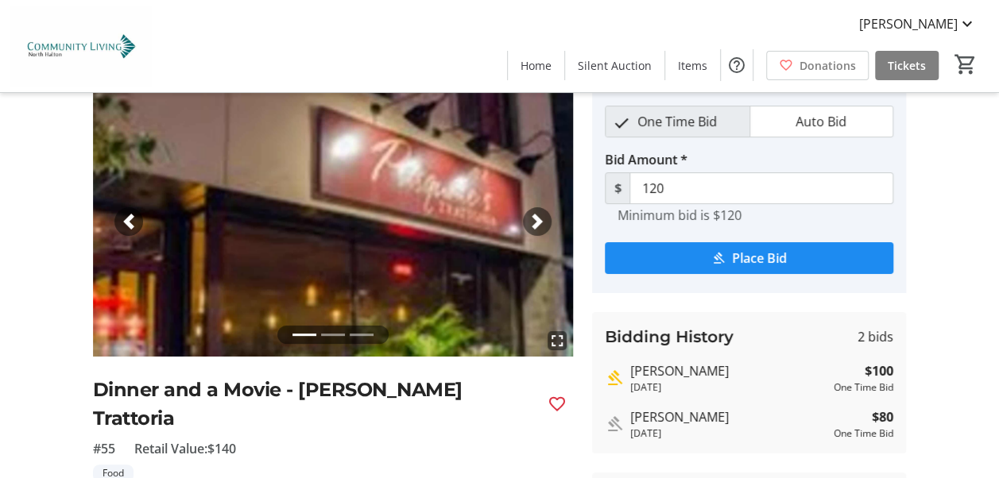
scroll to position [95, 0]
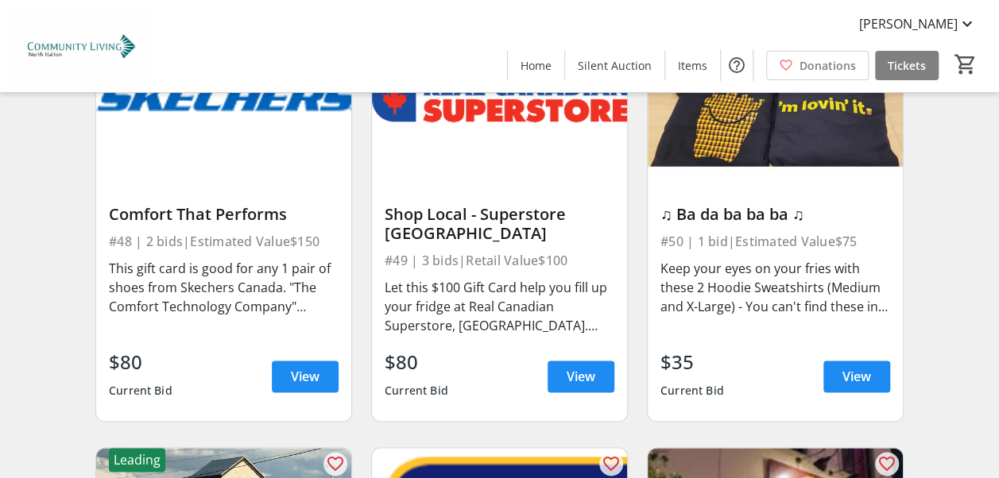
scroll to position [6675, 0]
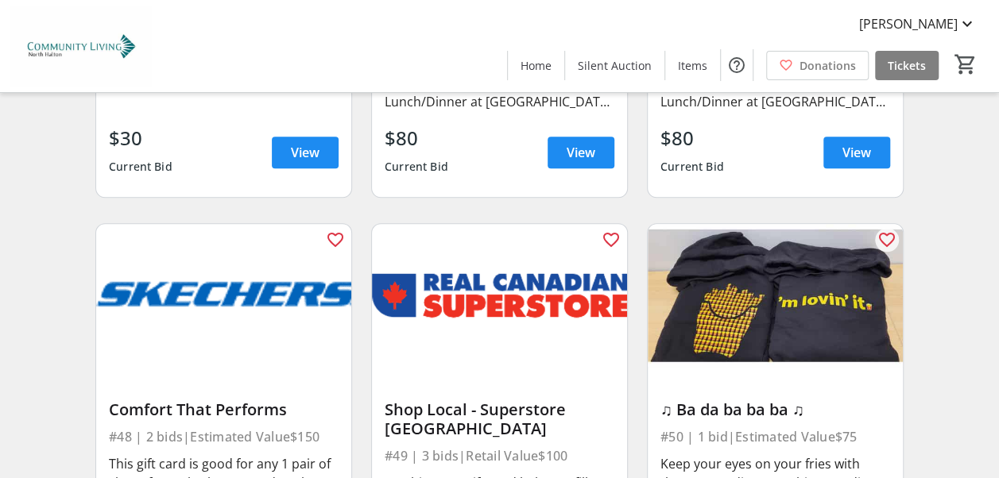
drag, startPoint x: 996, startPoint y: 395, endPoint x: 984, endPoint y: 292, distance: 103.2
drag, startPoint x: 984, startPoint y: 292, endPoint x: 952, endPoint y: 222, distance: 76.8
drag, startPoint x: 998, startPoint y: 416, endPoint x: 1011, endPoint y: 294, distance: 122.2
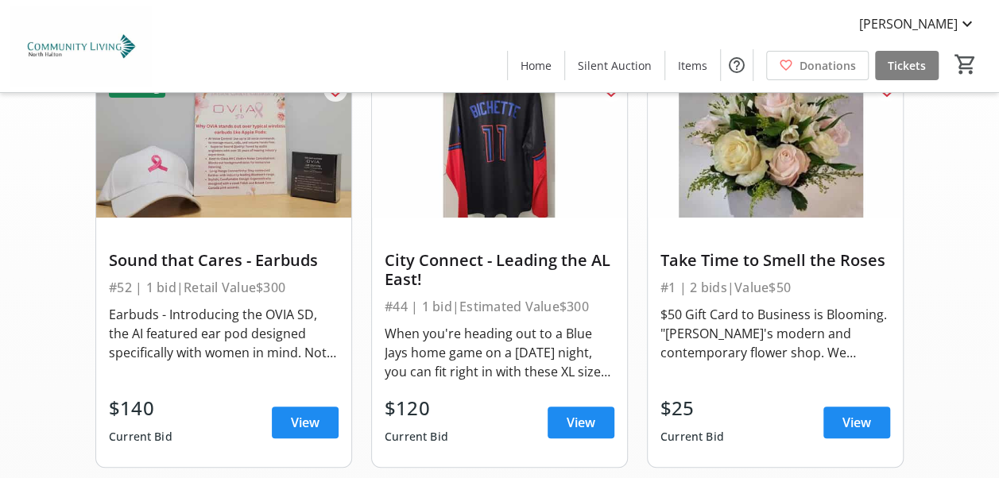
scroll to position [191, 0]
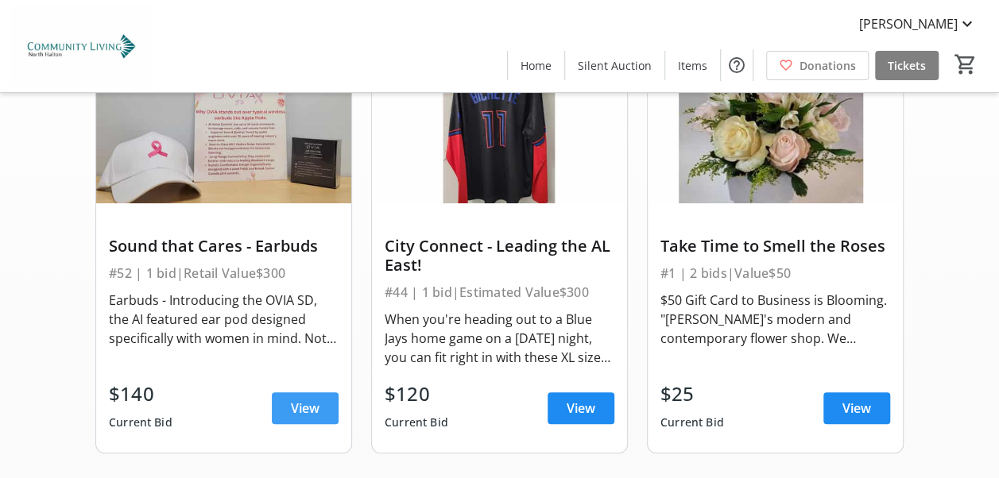
click at [307, 399] on span "View" at bounding box center [305, 408] width 29 height 19
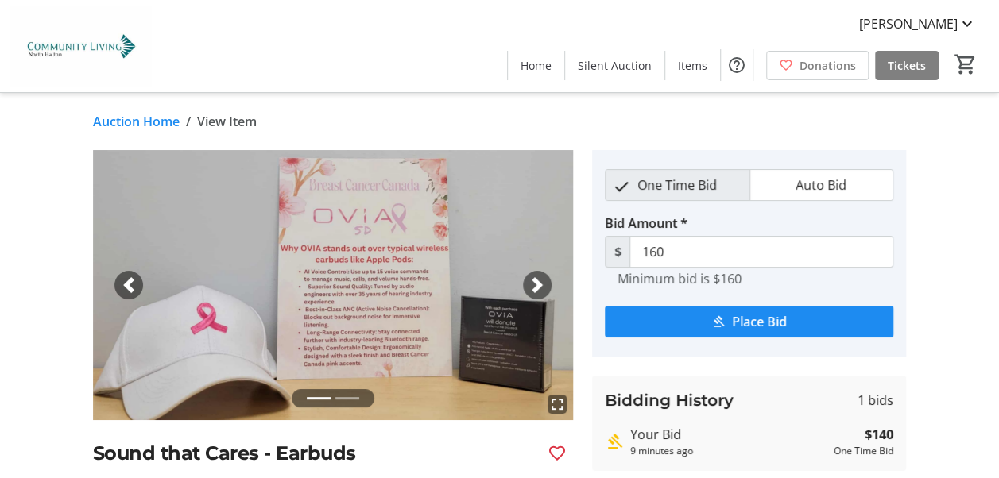
drag, startPoint x: 192, startPoint y: 237, endPoint x: 14, endPoint y: 114, distance: 216.4
click at [14, 114] on div "Auction Home / View Item" at bounding box center [499, 121] width 999 height 19
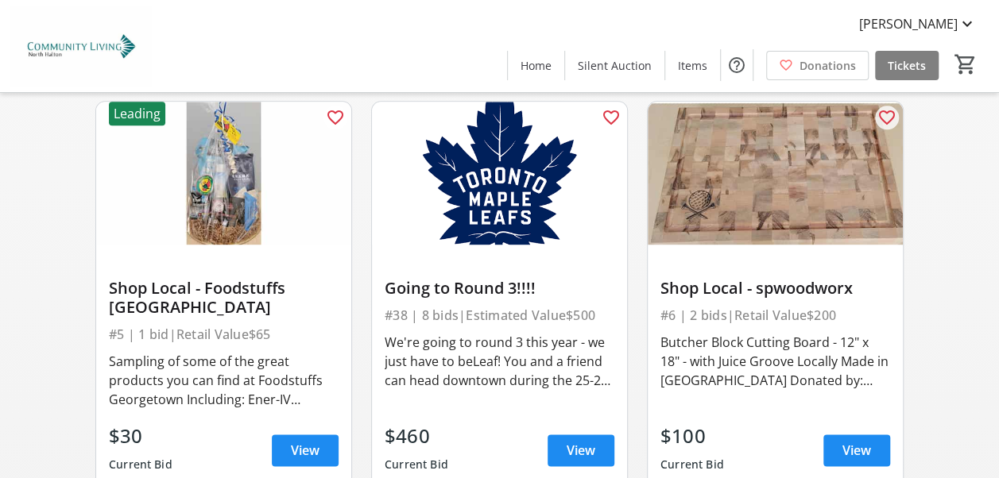
scroll to position [1017, 0]
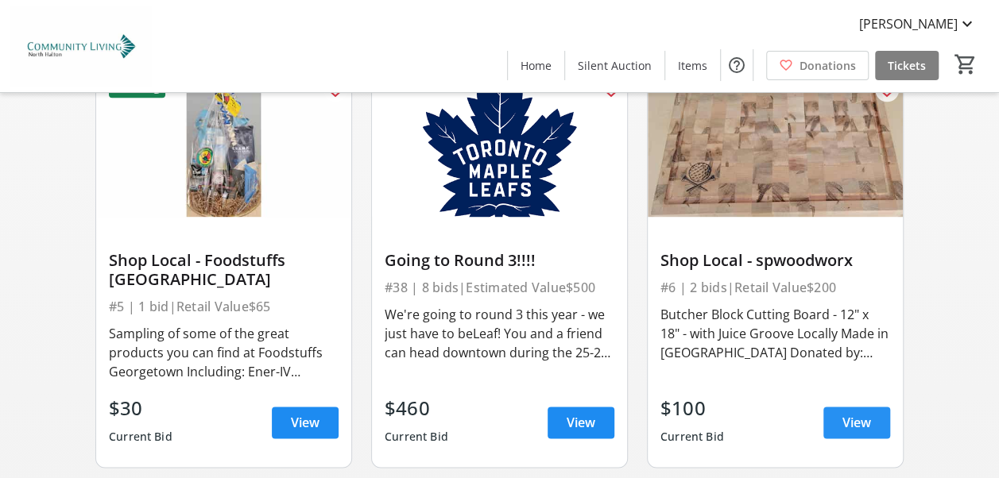
click at [852, 413] on span "View" at bounding box center [856, 422] width 29 height 19
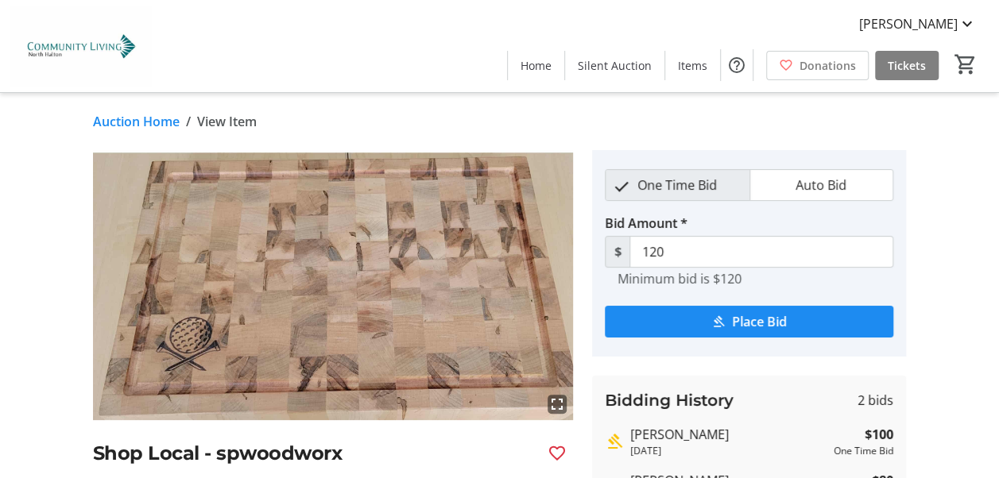
click at [386, 302] on img at bounding box center [333, 285] width 481 height 270
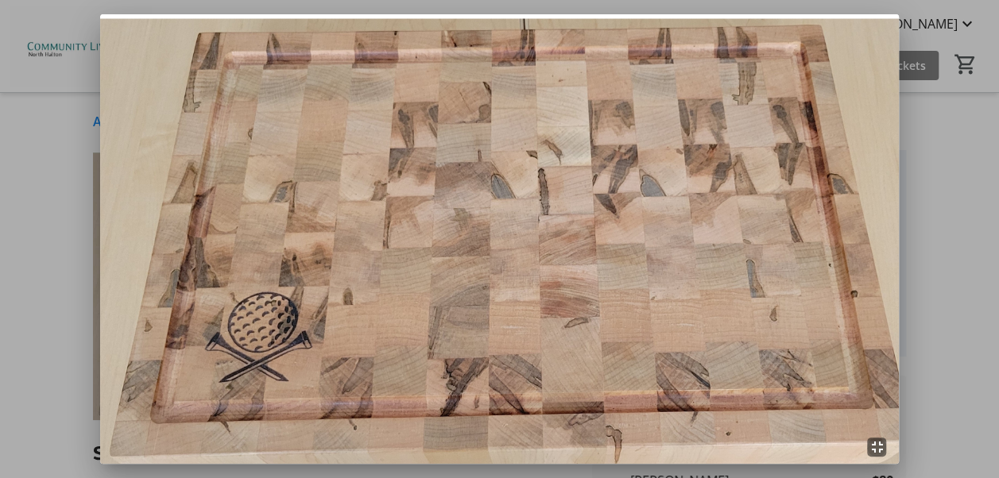
click at [386, 302] on img at bounding box center [499, 239] width 799 height 450
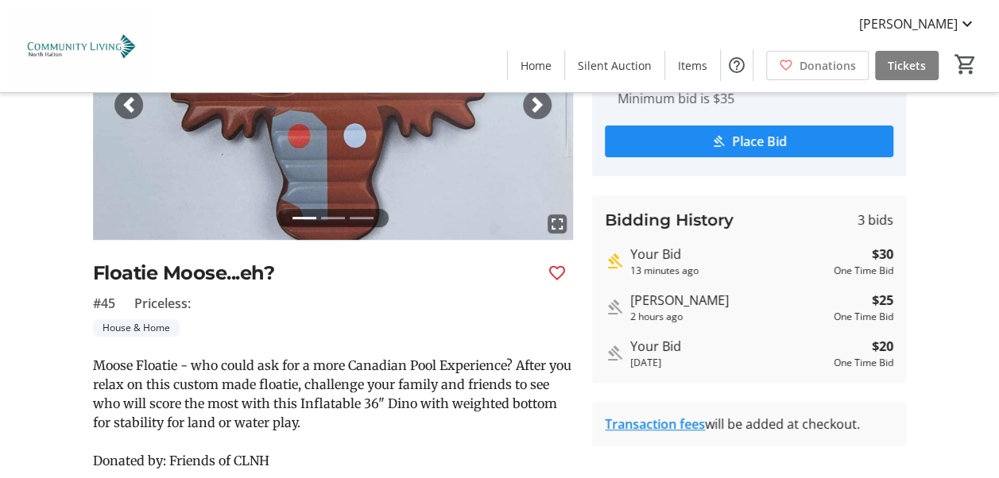
scroll to position [234, 0]
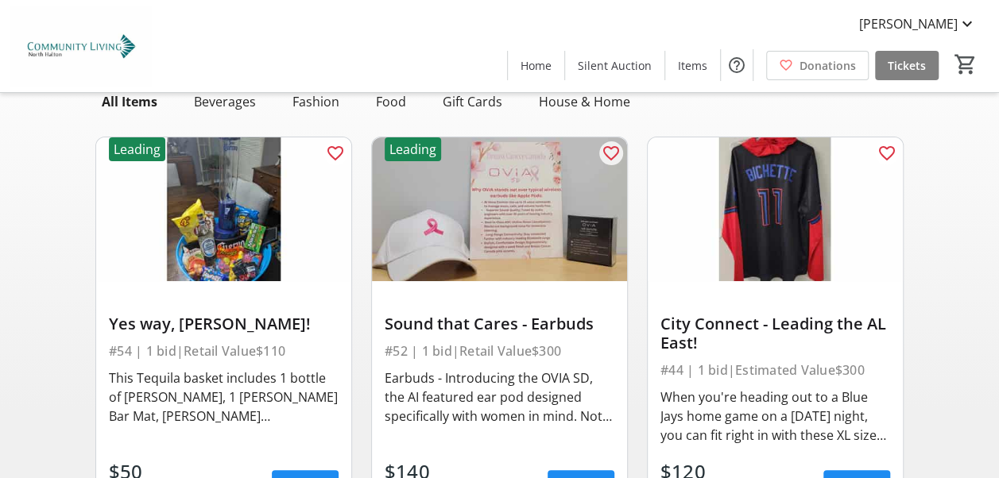
scroll to position [127, 0]
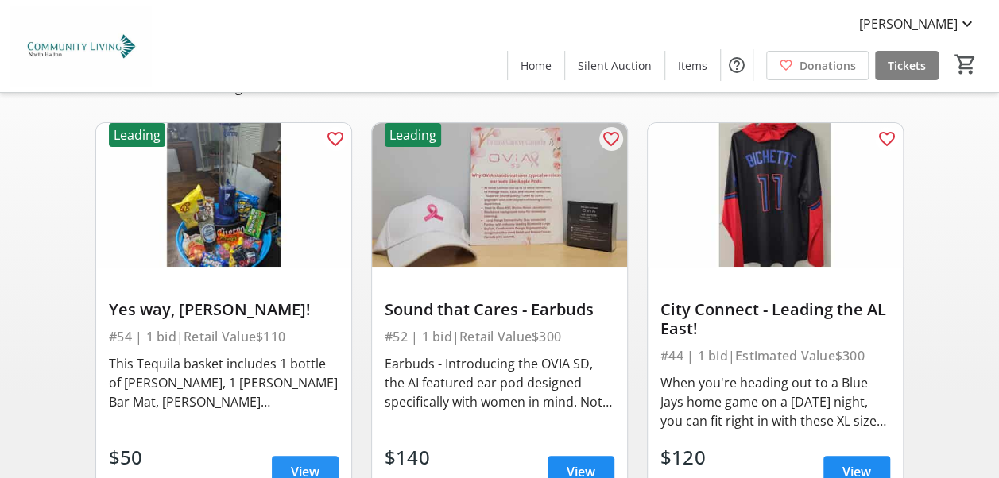
click at [296, 462] on span "View" at bounding box center [305, 471] width 29 height 19
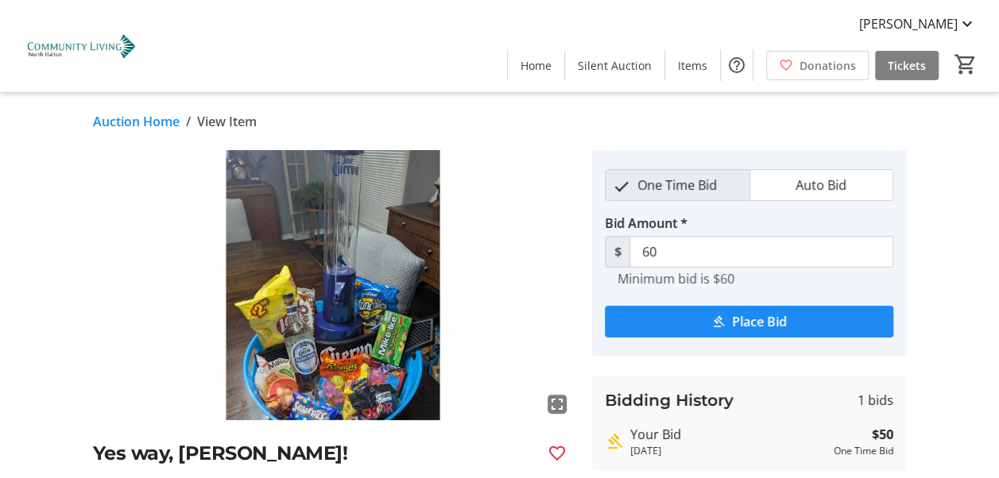
scroll to position [127, 0]
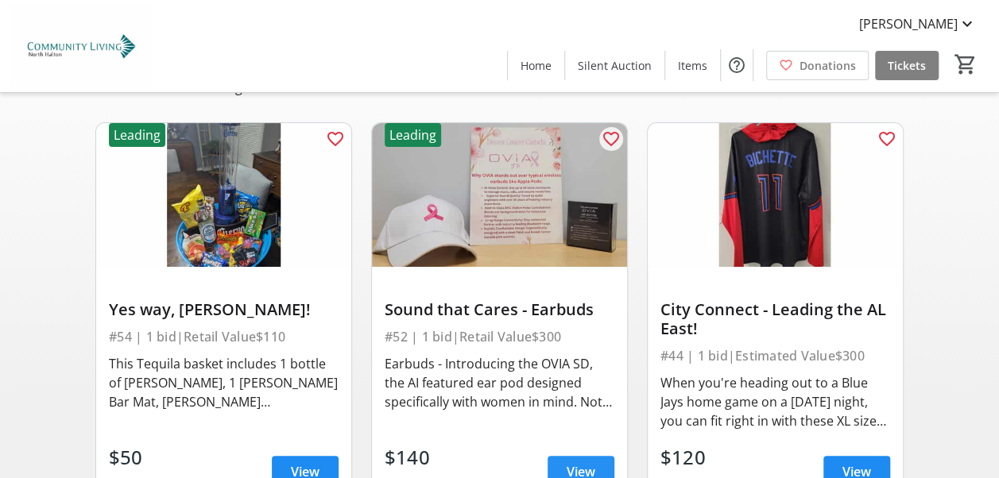
click at [578, 462] on span "View" at bounding box center [581, 471] width 29 height 19
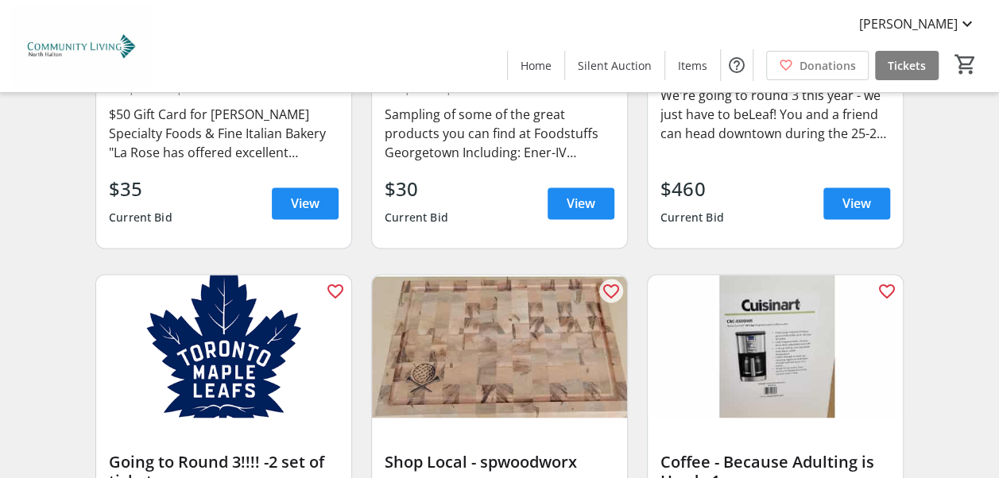
scroll to position [1355, 0]
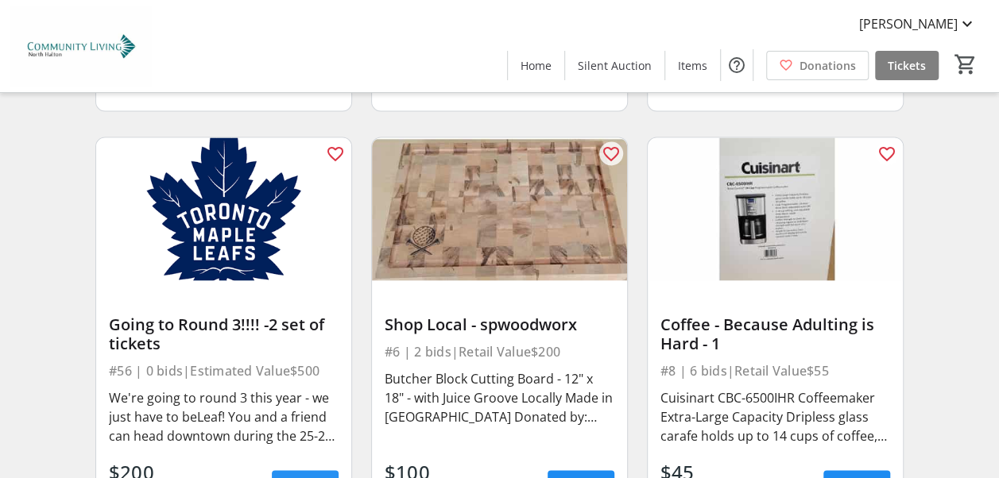
click at [300, 477] on span "View" at bounding box center [305, 486] width 29 height 19
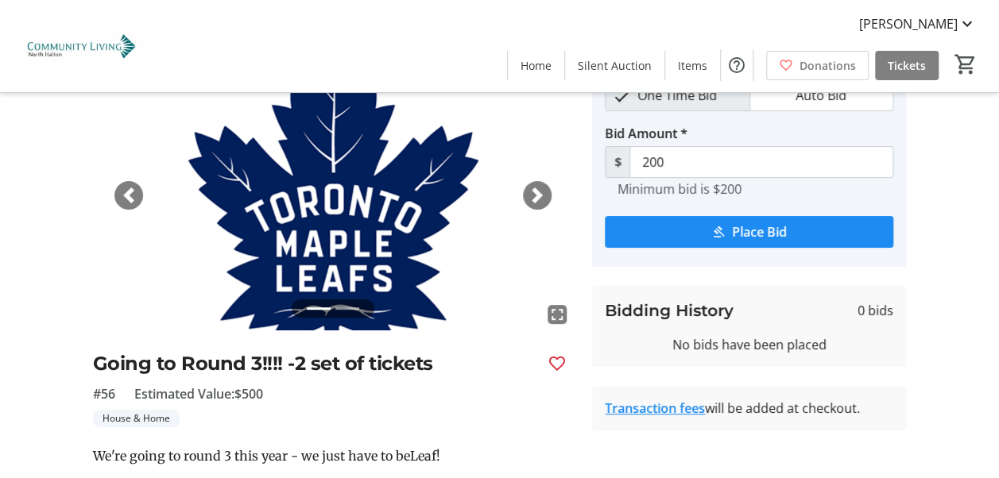
scroll to position [56, 0]
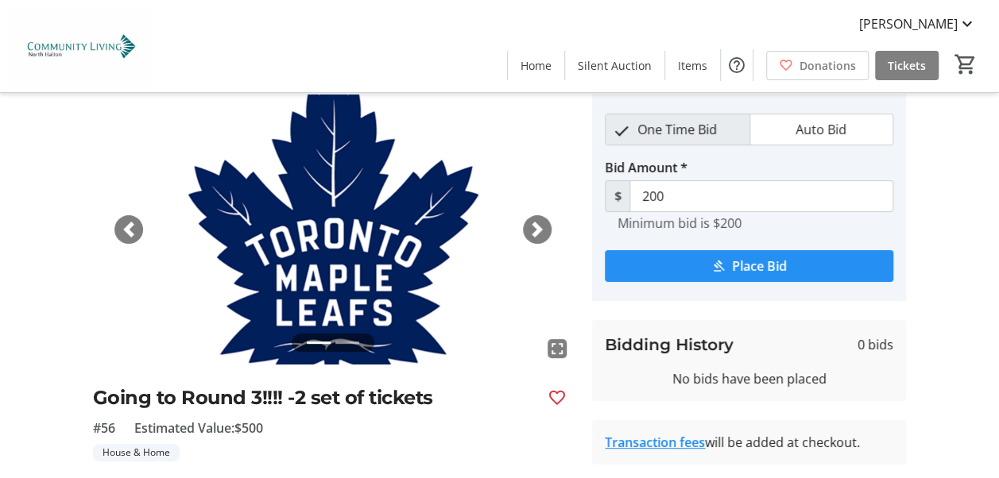
click at [687, 269] on span "submit" at bounding box center [749, 266] width 288 height 38
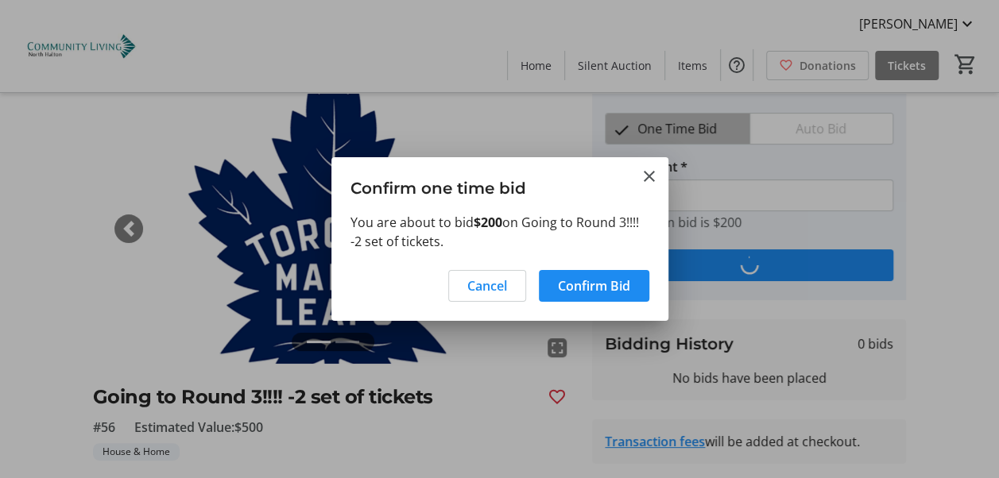
scroll to position [0, 0]
click at [650, 172] on mat-icon "Close" at bounding box center [649, 176] width 19 height 19
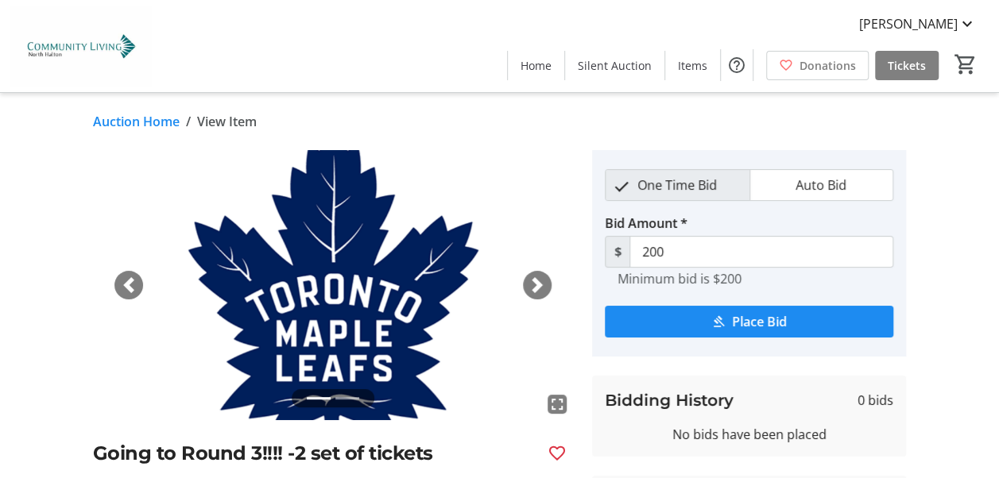
scroll to position [56, 0]
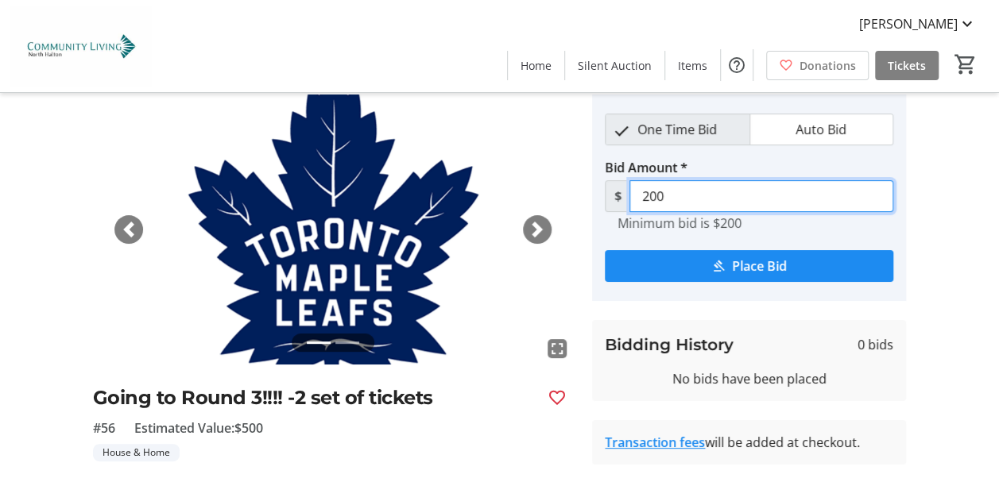
click at [672, 191] on input "200" at bounding box center [761, 196] width 264 height 32
type input "2"
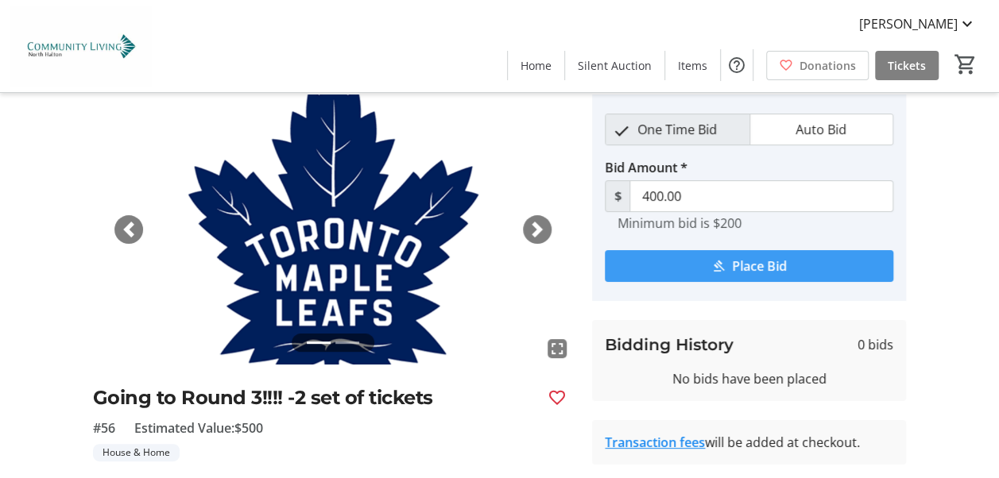
click at [720, 264] on mat-icon "submit" at bounding box center [718, 266] width 14 height 14
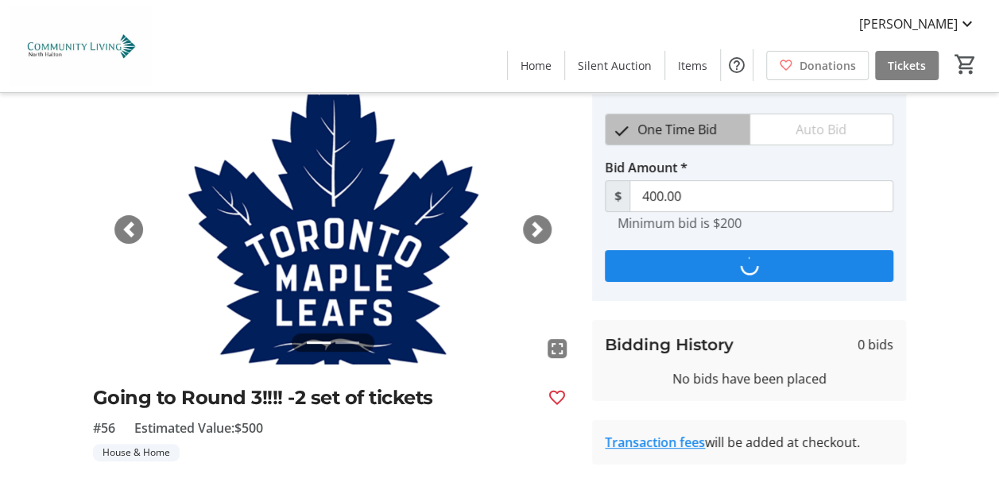
scroll to position [0, 0]
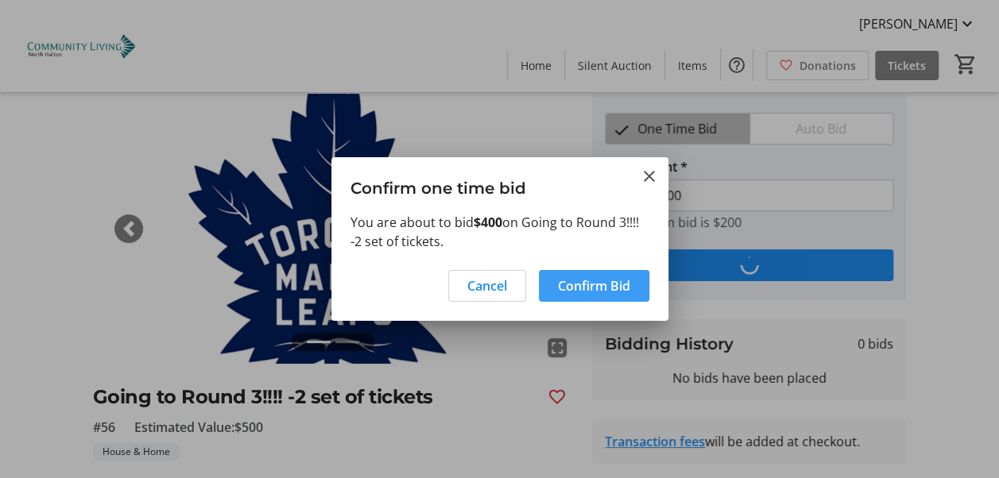
click at [601, 291] on span "Confirm Bid" at bounding box center [594, 286] width 72 height 19
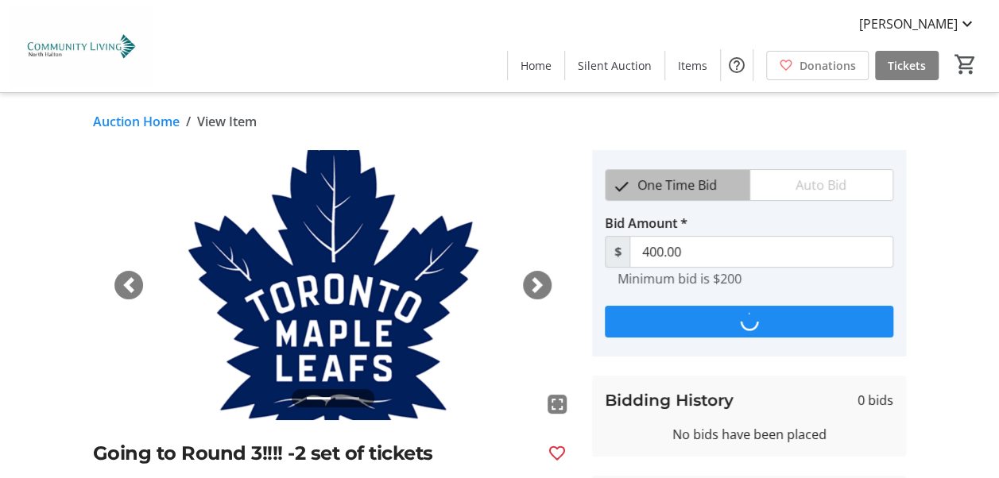
scroll to position [56, 0]
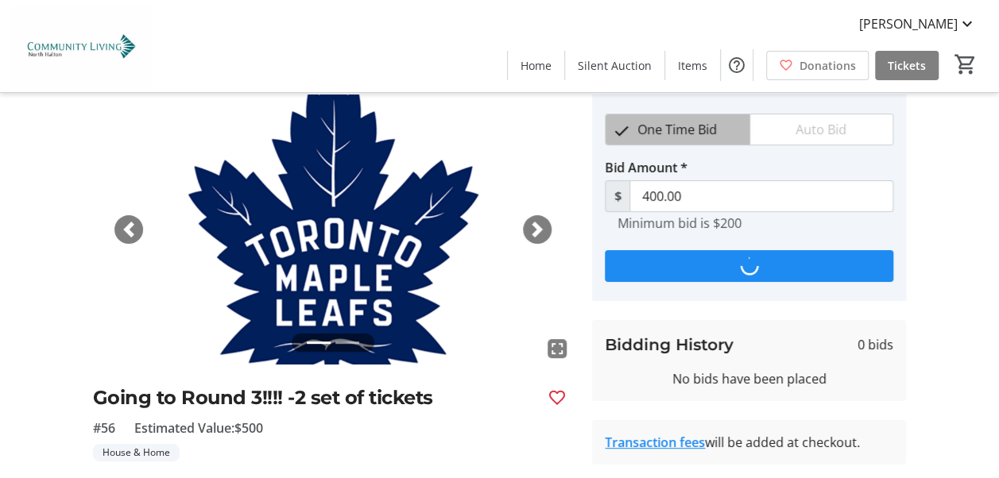
type input "420"
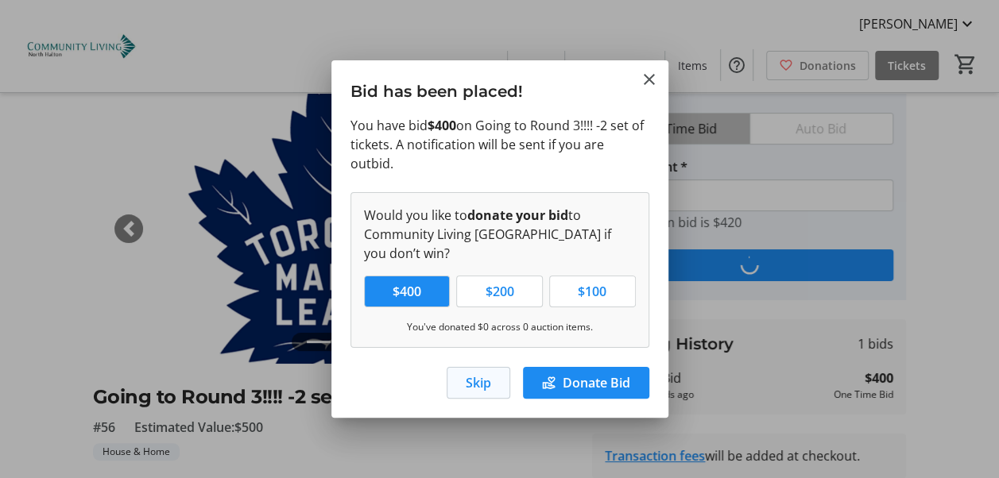
click at [462, 373] on span "button" at bounding box center [478, 383] width 62 height 38
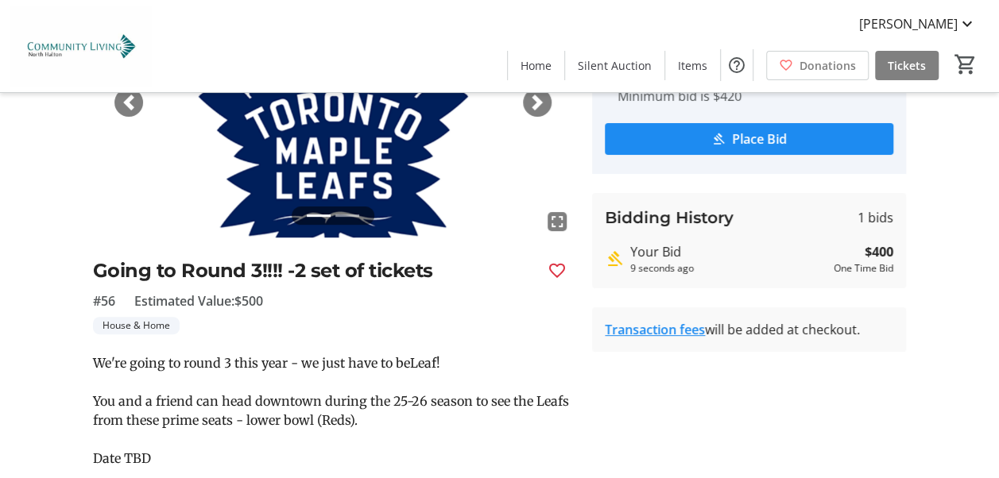
scroll to position [292, 0]
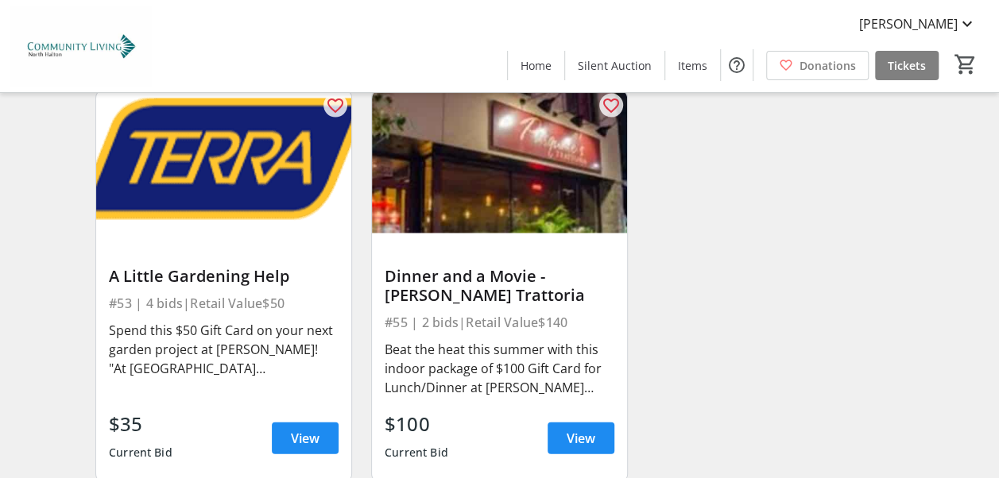
scroll to position [7661, 0]
